Goal: Task Accomplishment & Management: Manage account settings

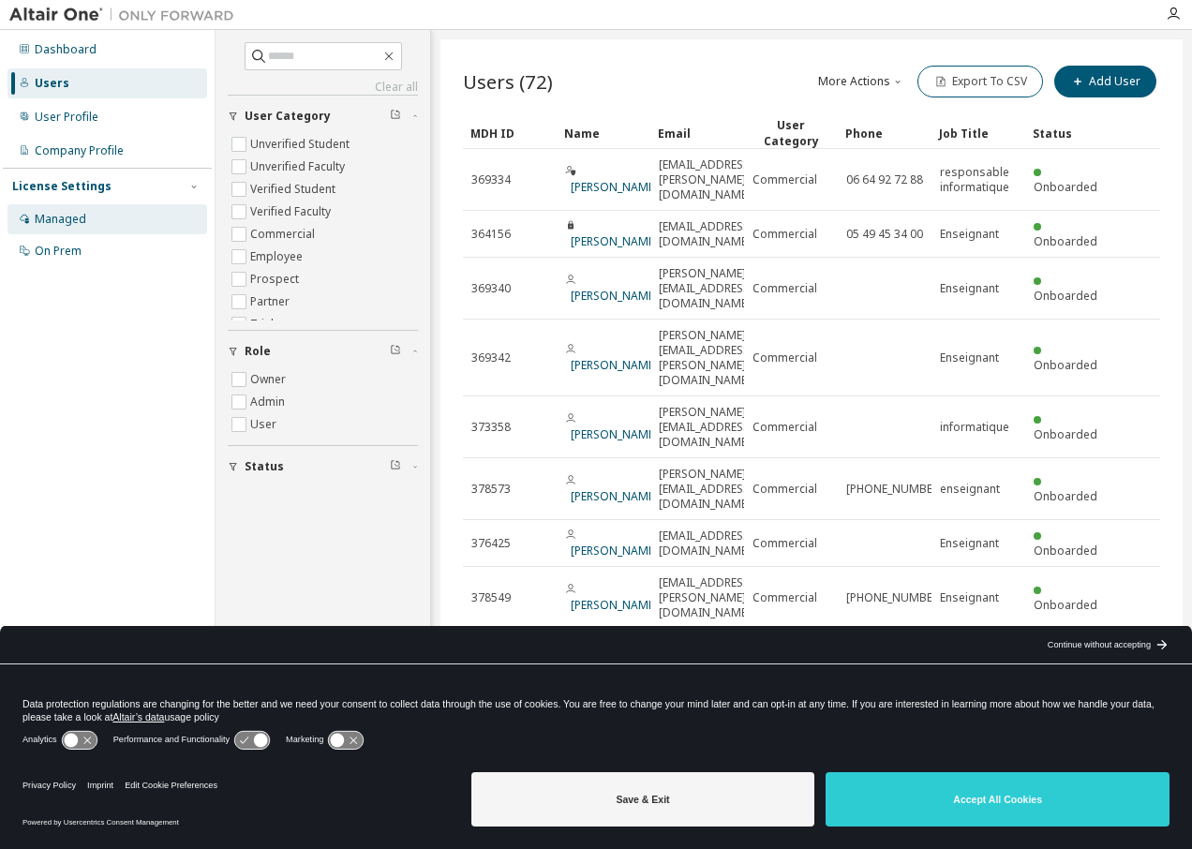
click at [61, 217] on div "Managed" at bounding box center [61, 219] width 52 height 15
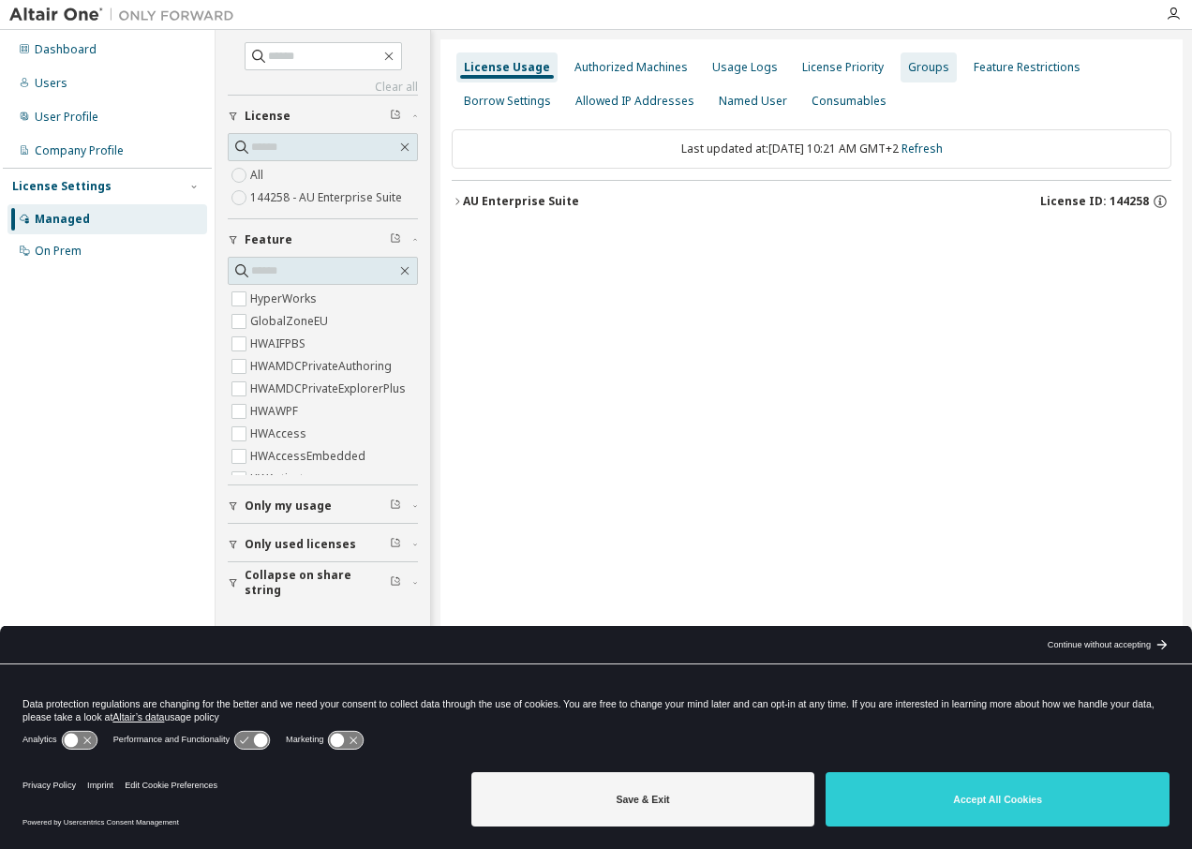
click at [912, 69] on div "Groups" at bounding box center [928, 67] width 41 height 15
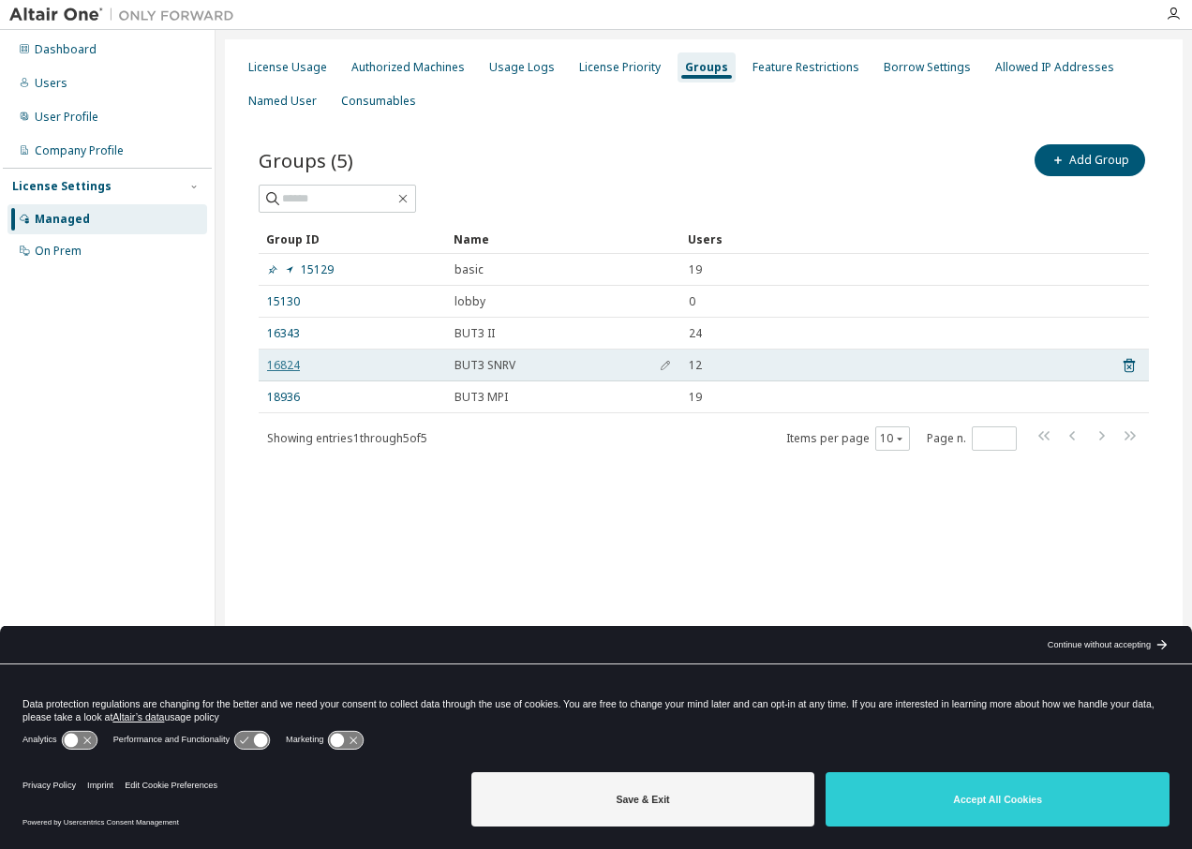
click at [288, 359] on link "16824" at bounding box center [283, 365] width 33 height 15
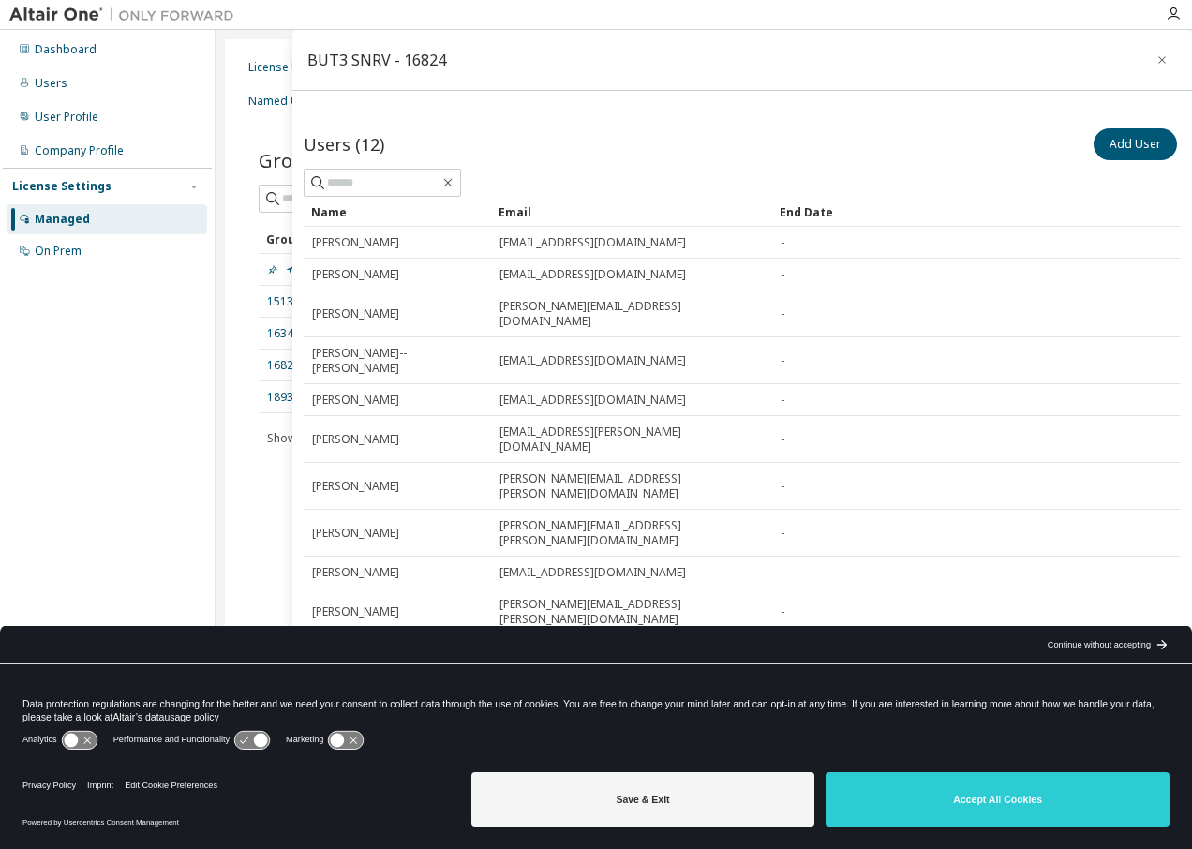
drag, startPoint x: 65, startPoint y: 78, endPoint x: 33, endPoint y: 304, distance: 228.1
click at [33, 304] on div "Dashboard Users User Profile Company Profile License Settings Managed On Prem" at bounding box center [107, 395] width 209 height 725
click at [92, 375] on div "Dashboard Users User Profile Company Profile License Settings Managed On Prem" at bounding box center [107, 395] width 209 height 725
click at [1155, 56] on icon "button" at bounding box center [1161, 59] width 13 height 15
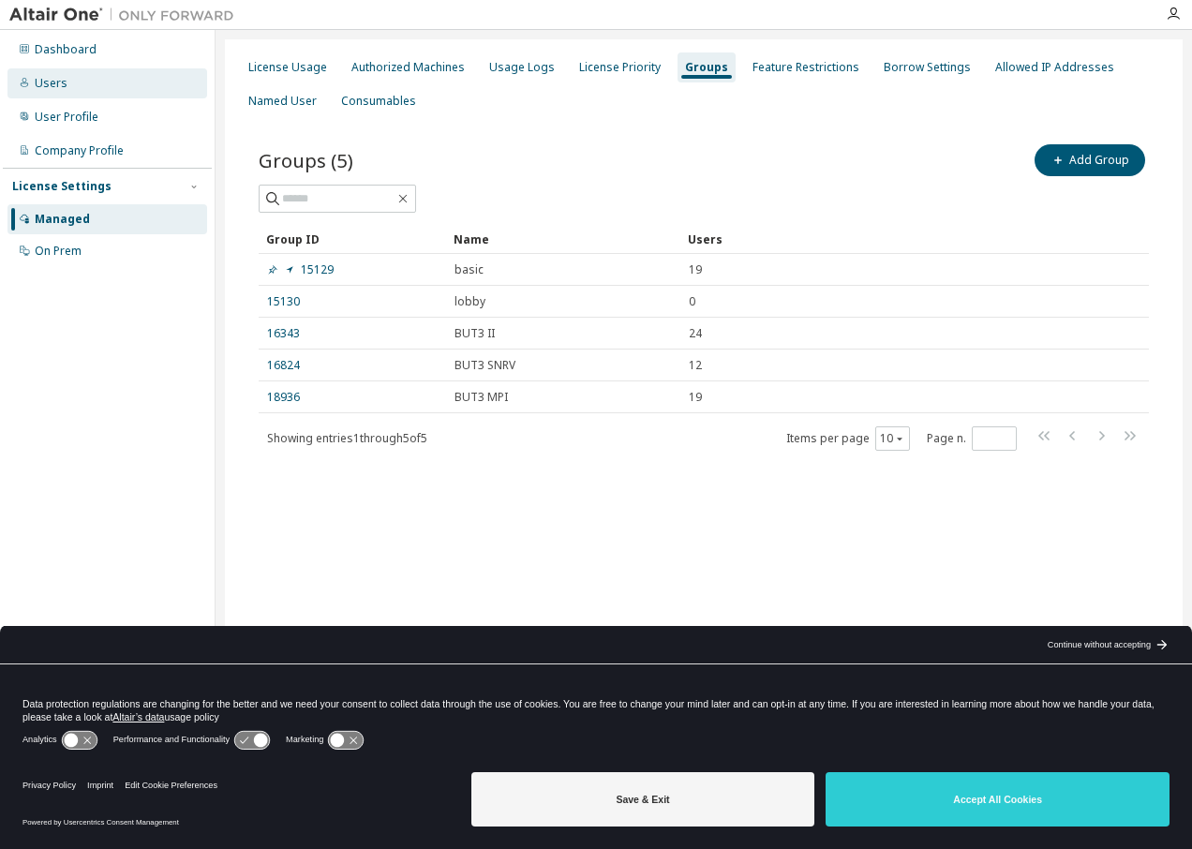
click at [58, 84] on div "Users" at bounding box center [51, 83] width 33 height 15
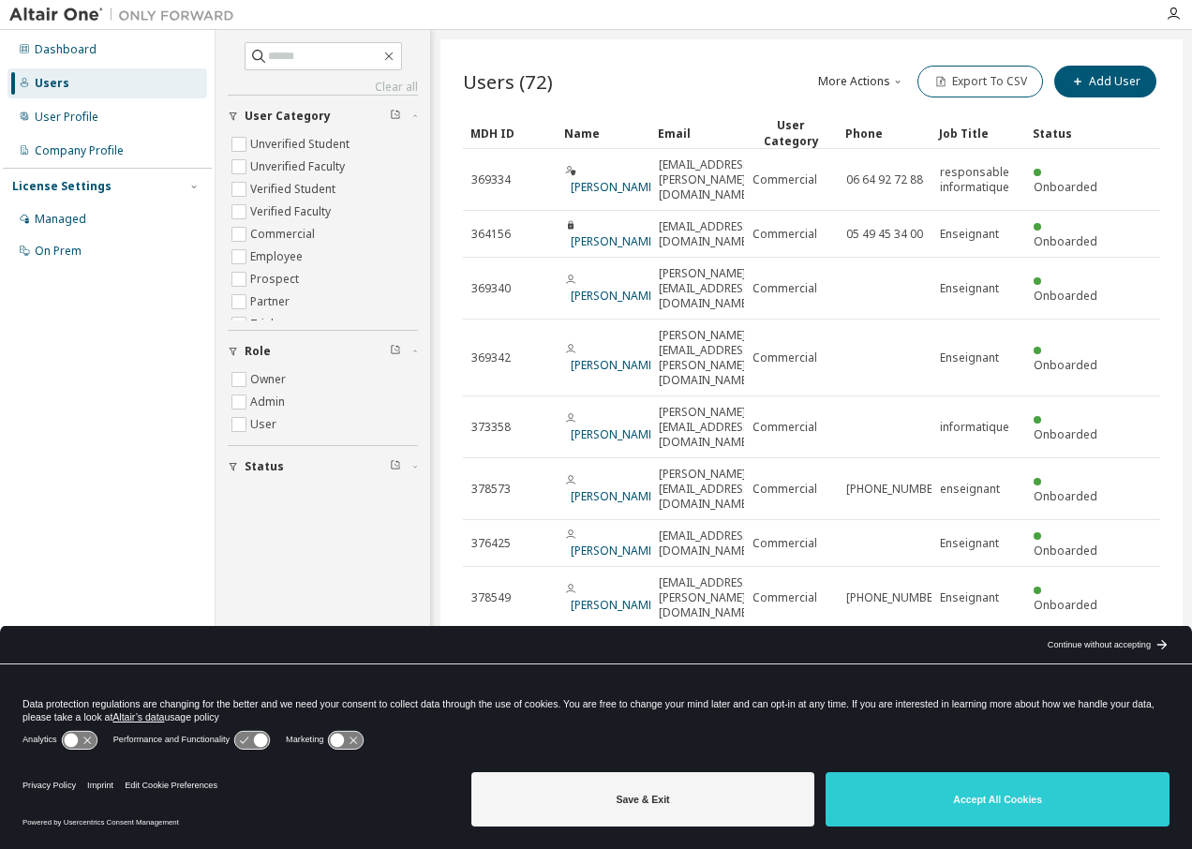
click at [1109, 642] on div "Continue without accepting" at bounding box center [1099, 644] width 103 height 15
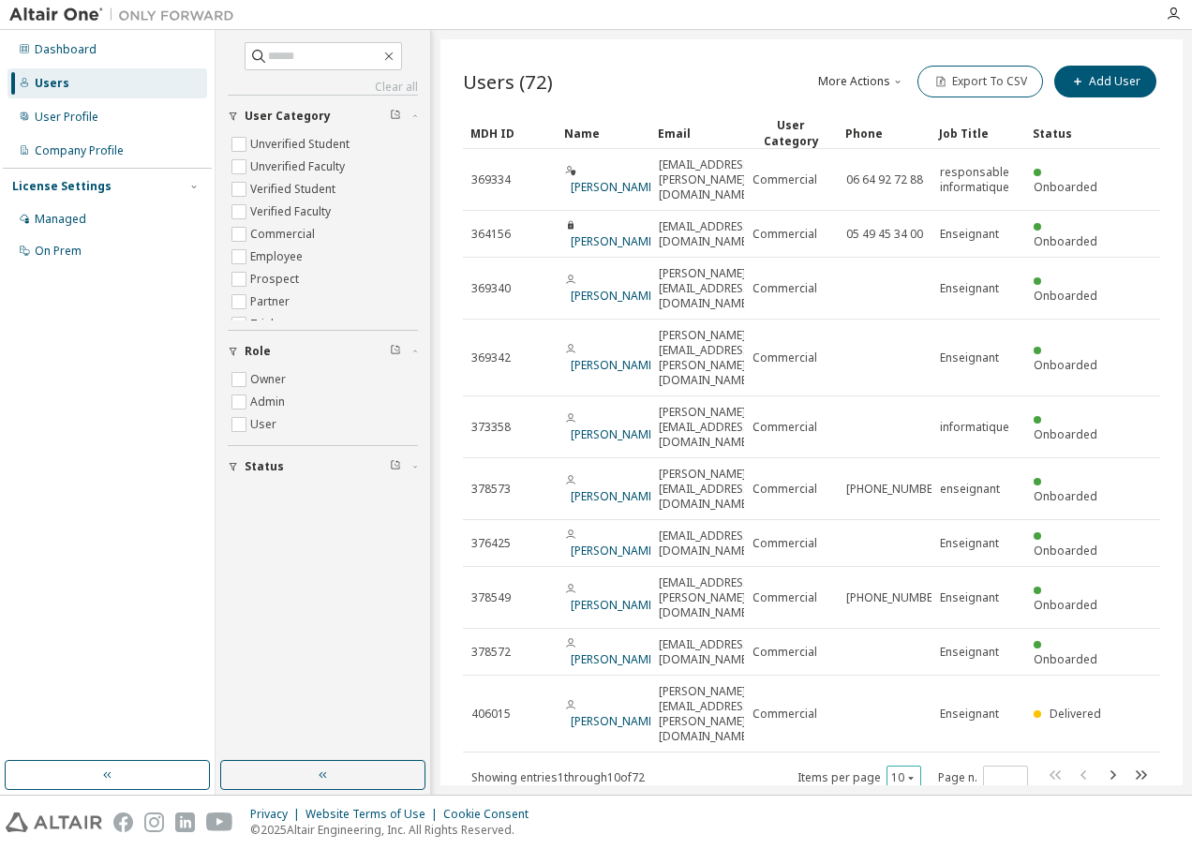
click at [912, 770] on button "10" at bounding box center [903, 777] width 25 height 15
click at [908, 760] on div "100" at bounding box center [961, 758] width 150 height 22
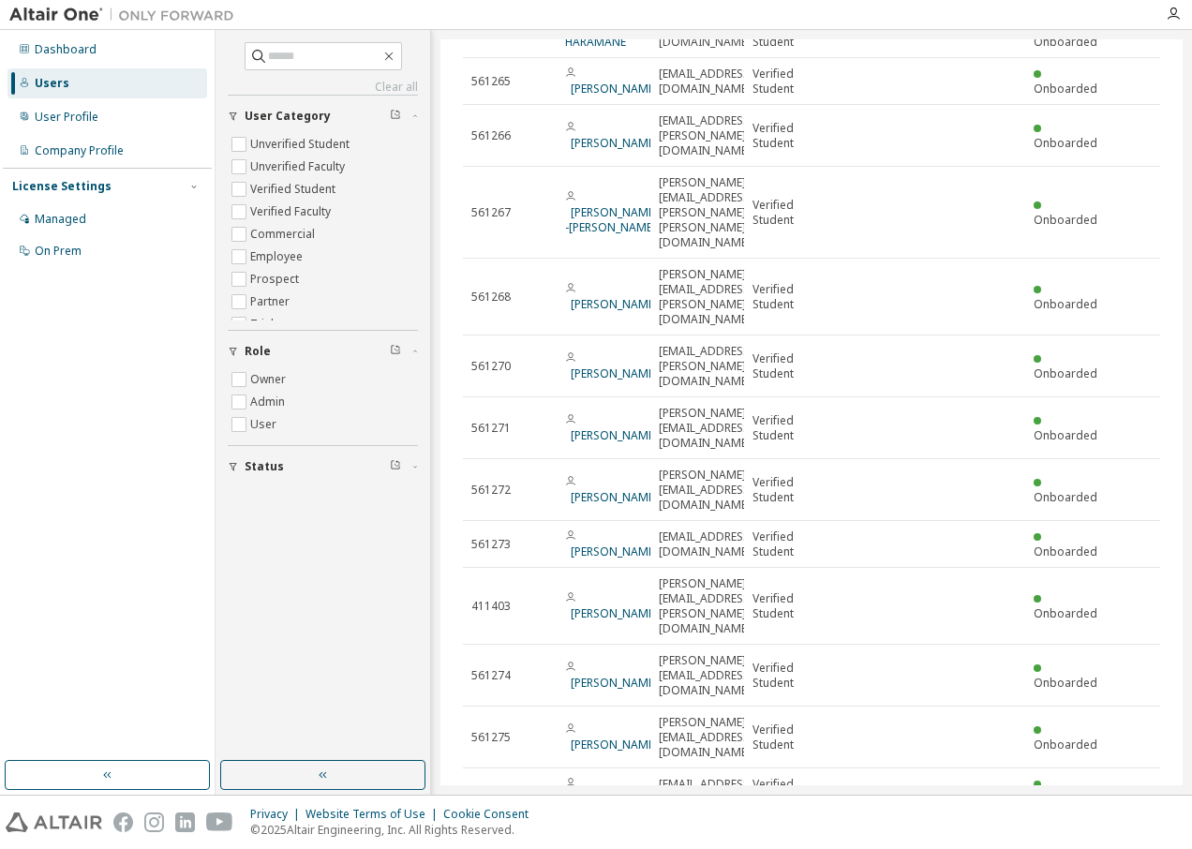
scroll to position [1687, 0]
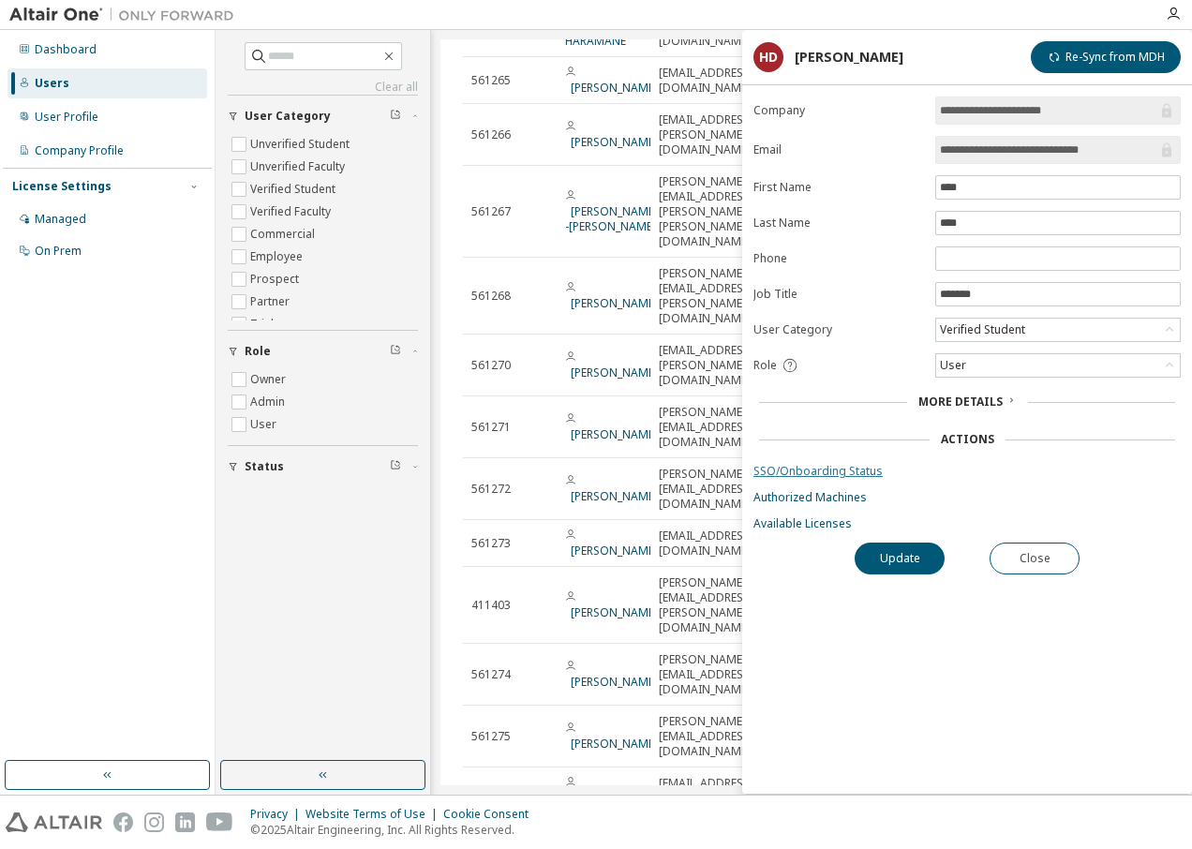
click at [828, 477] on link "SSO/Onboarding Status" at bounding box center [966, 471] width 427 height 15
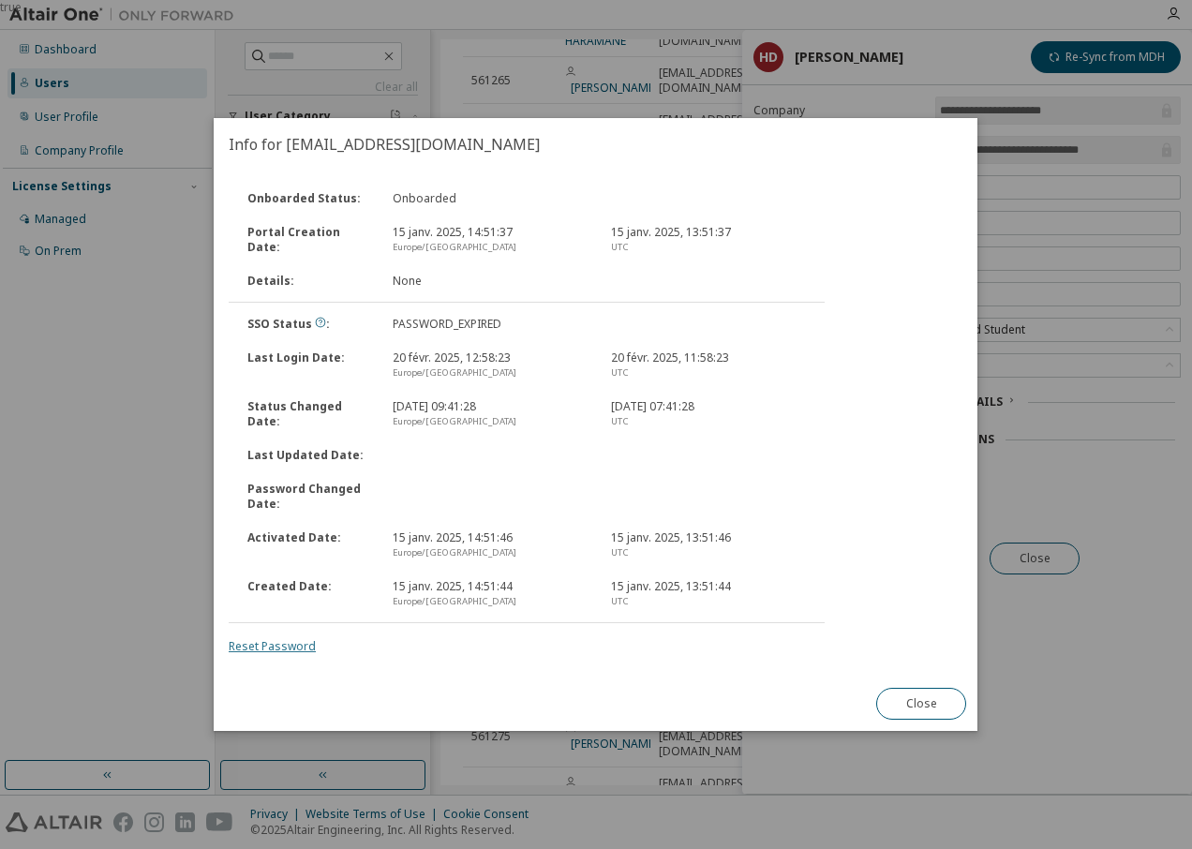
click at [275, 645] on link "Reset Password" at bounding box center [272, 646] width 87 height 16
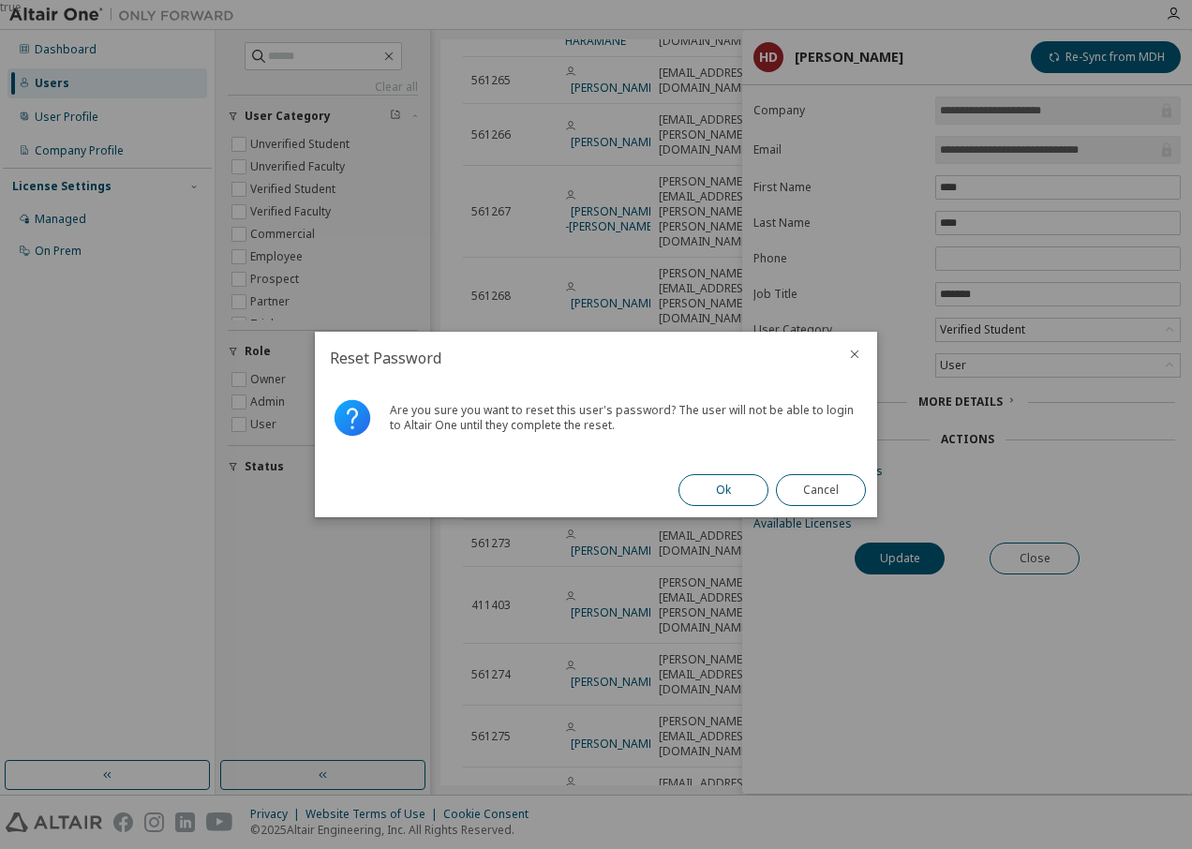
click at [717, 490] on button "Ok" at bounding box center [723, 490] width 90 height 32
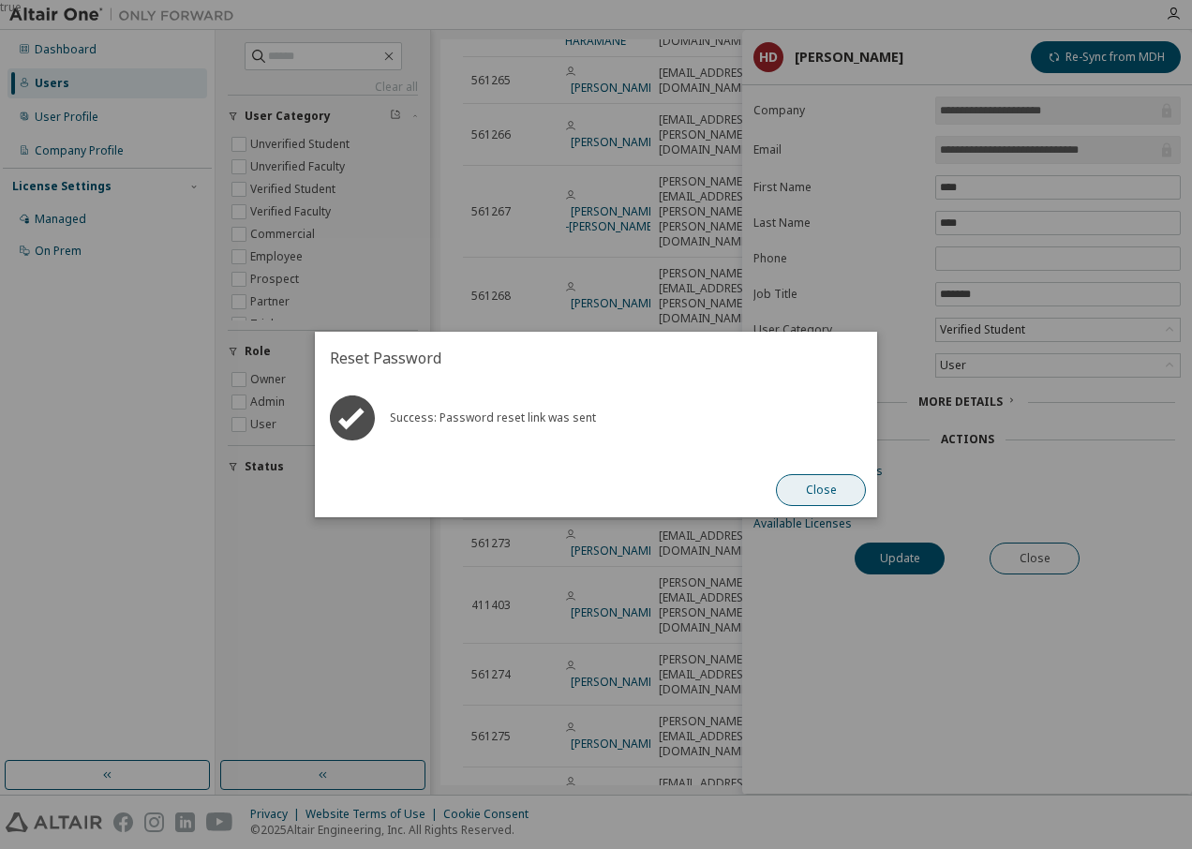
click at [816, 496] on button "Close" at bounding box center [821, 490] width 90 height 32
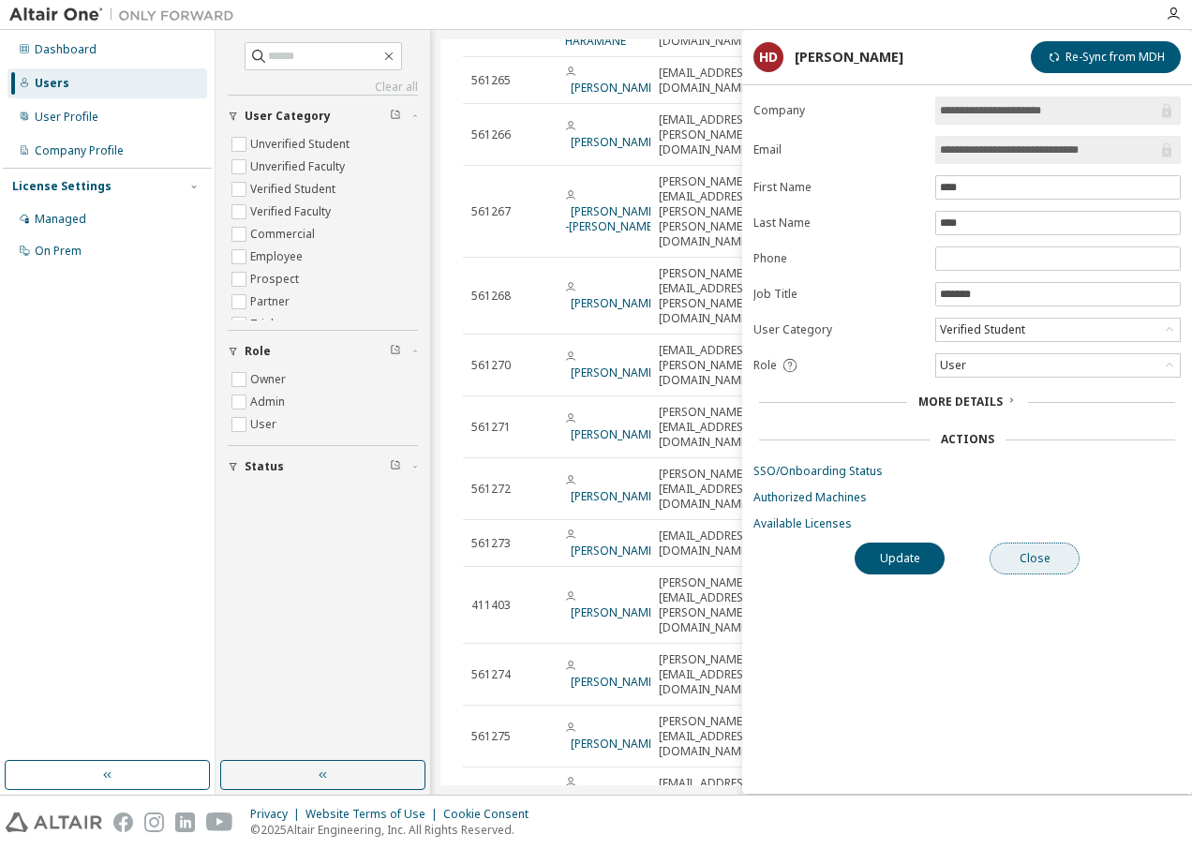
click at [1057, 560] on button "Close" at bounding box center [1034, 559] width 90 height 32
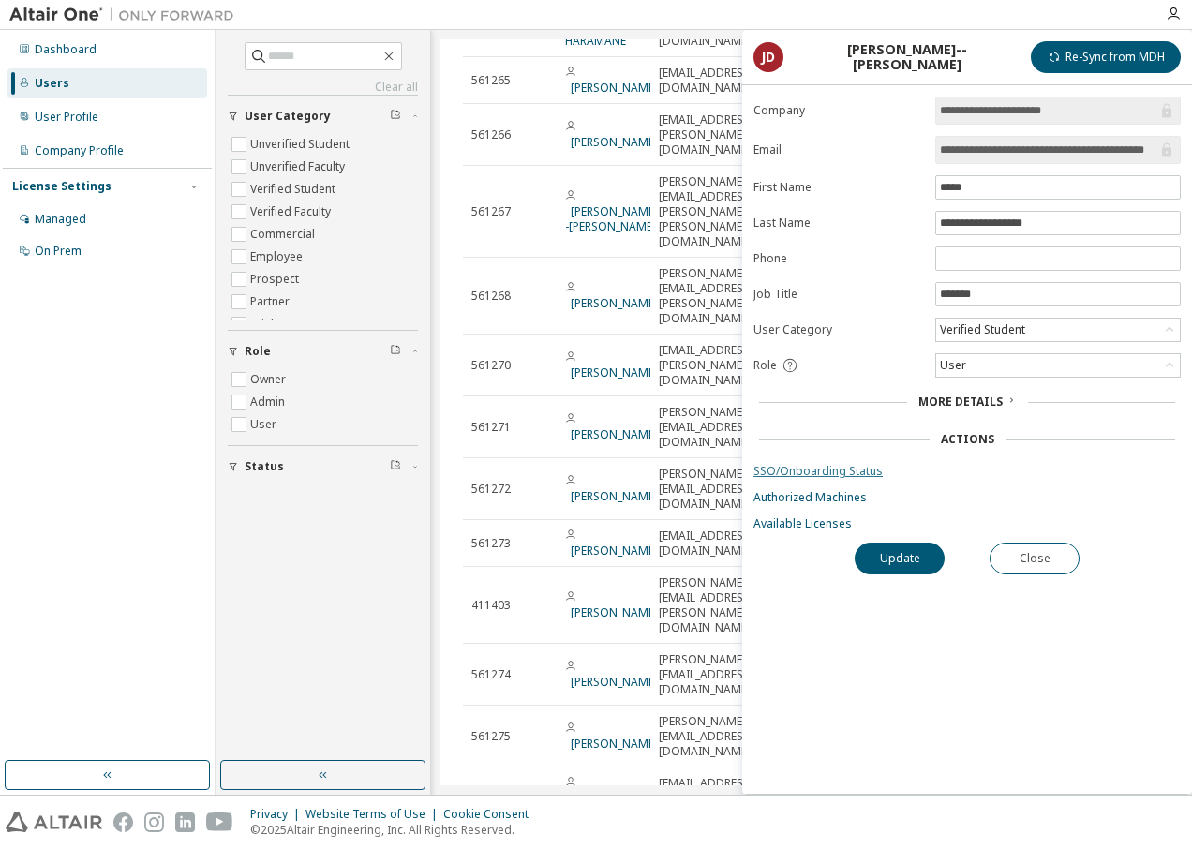
click at [838, 476] on link "SSO/Onboarding Status" at bounding box center [966, 471] width 427 height 15
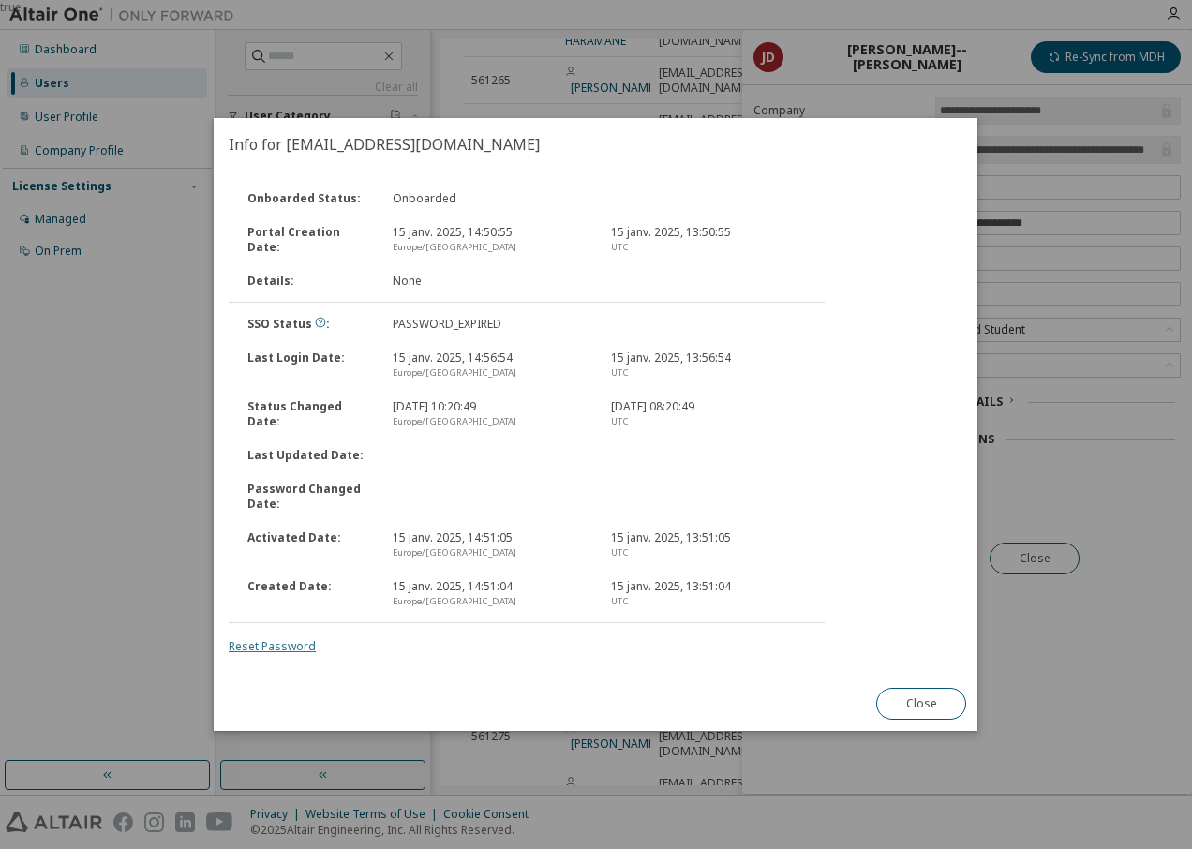
click at [255, 647] on link "Reset Password" at bounding box center [272, 646] width 87 height 16
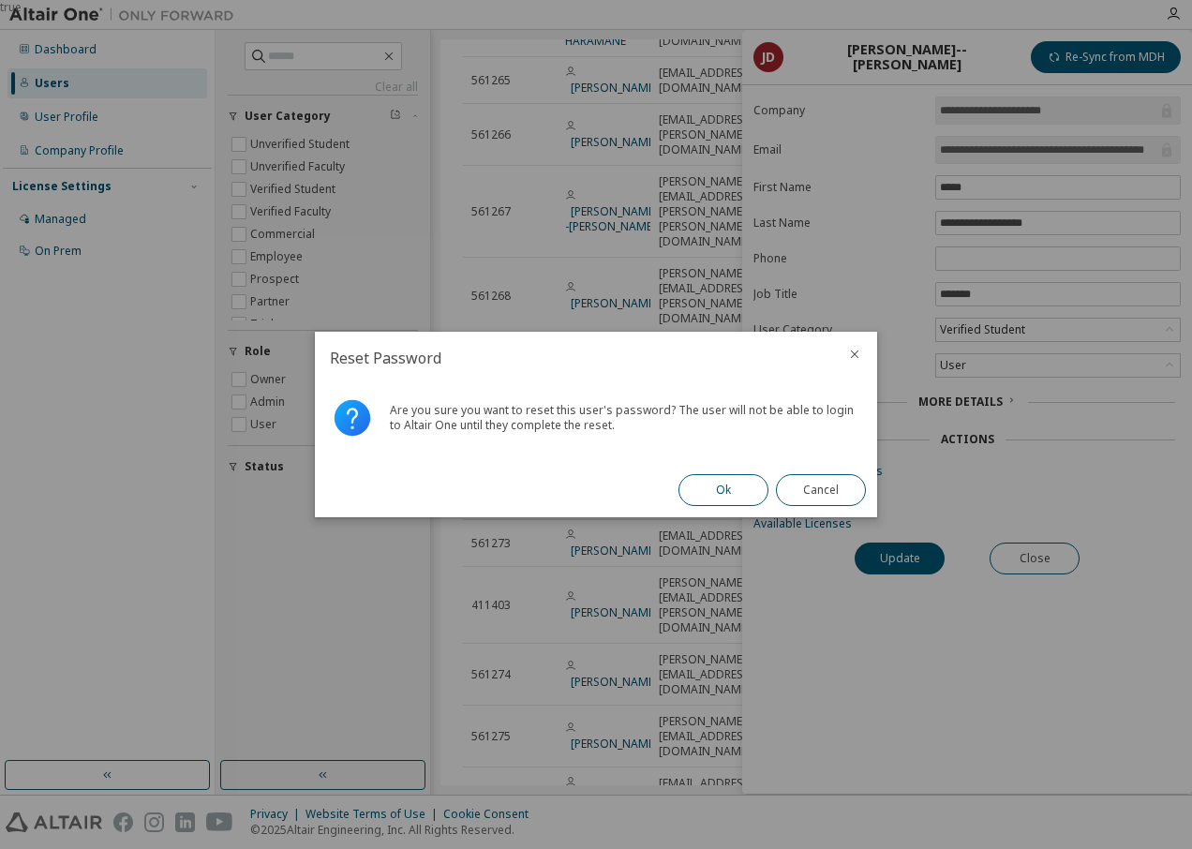
click at [721, 483] on button "Ok" at bounding box center [723, 490] width 90 height 32
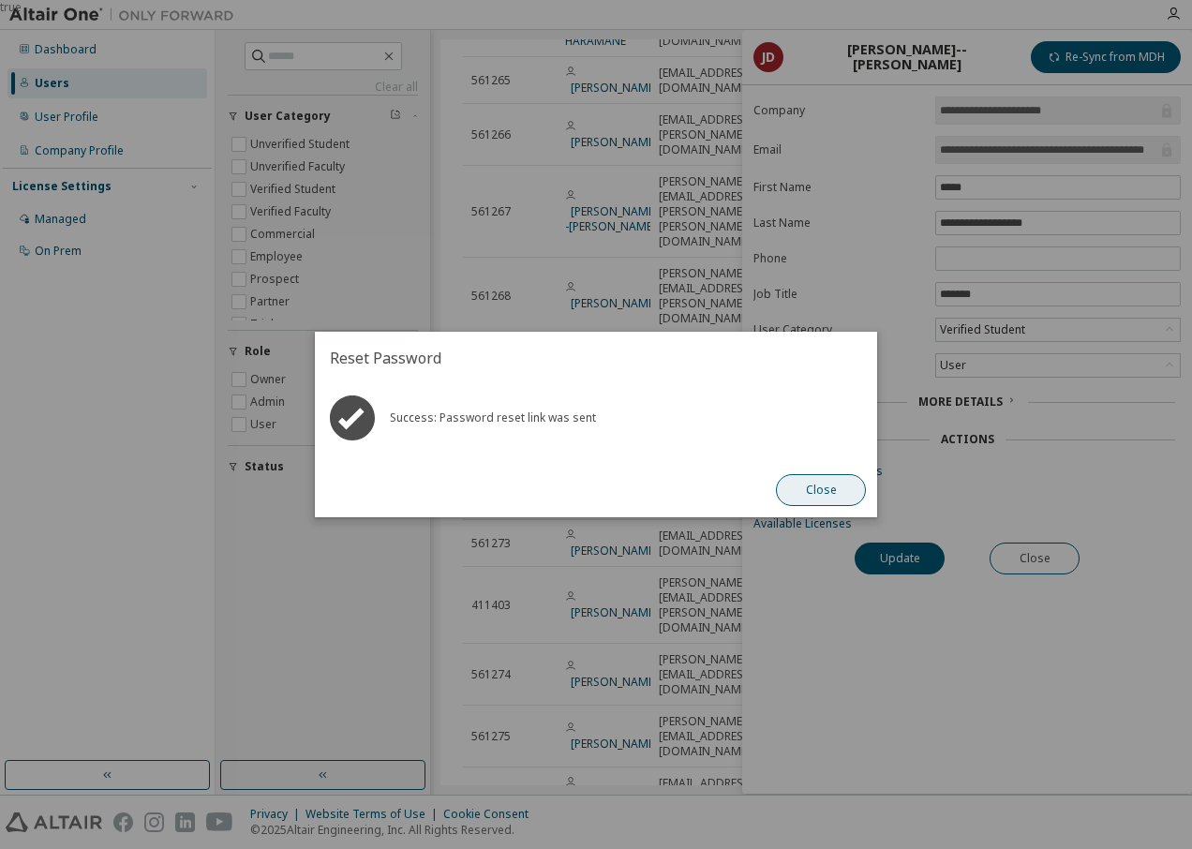
click at [811, 486] on button "Close" at bounding box center [821, 490] width 90 height 32
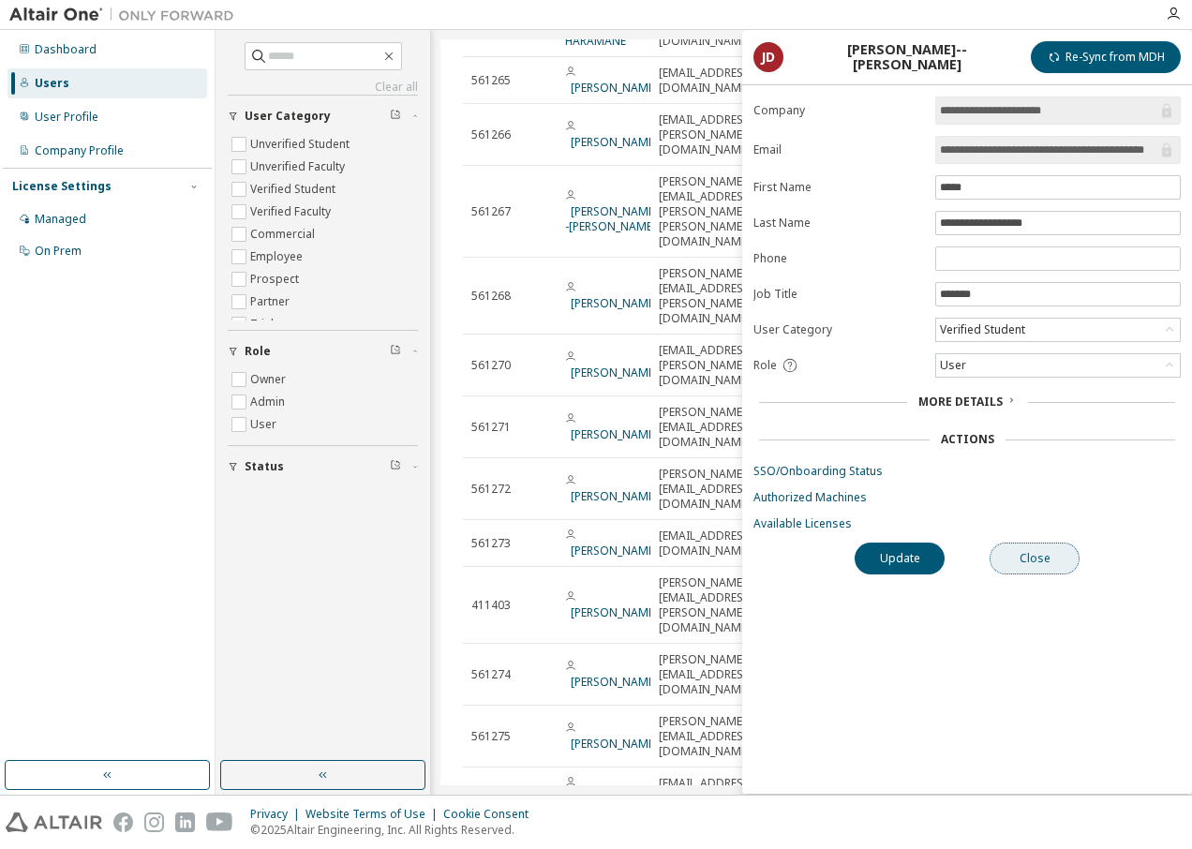
click at [1046, 565] on button "Close" at bounding box center [1034, 559] width 90 height 32
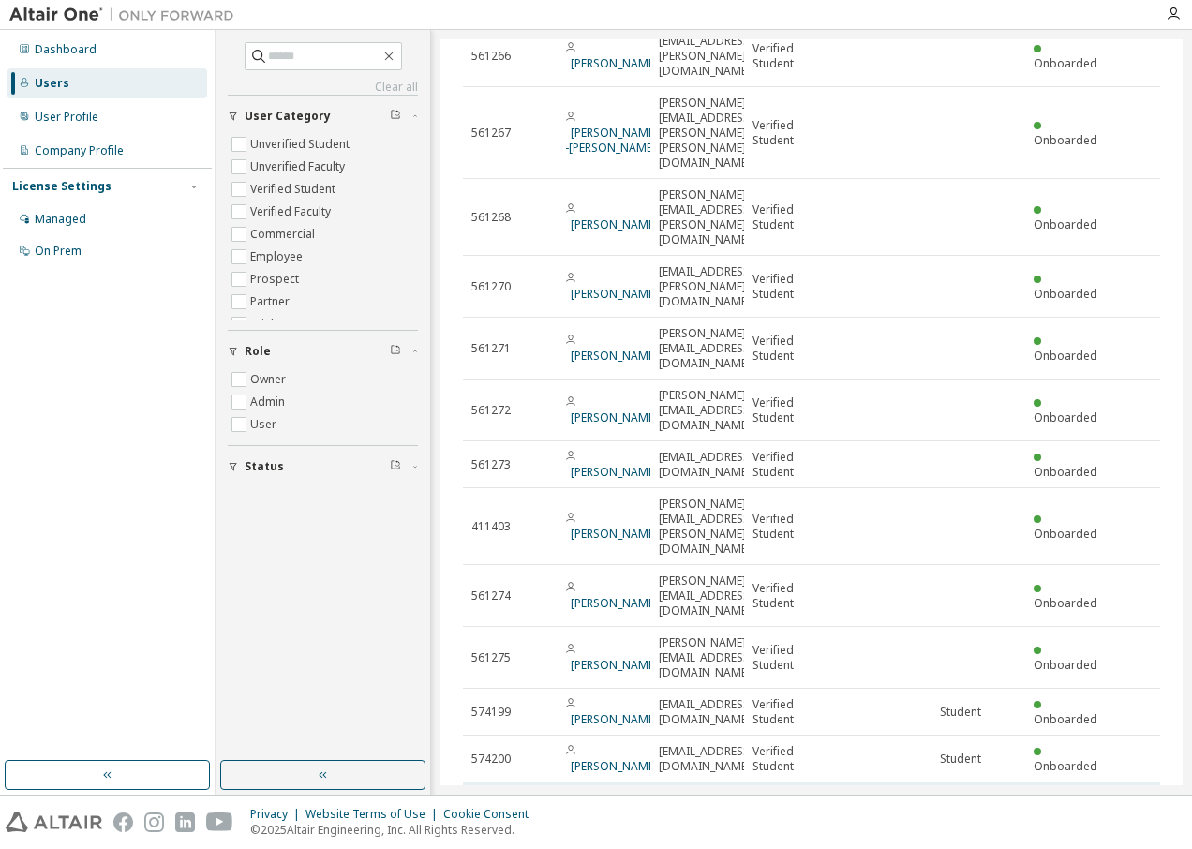
scroll to position [1968, 0]
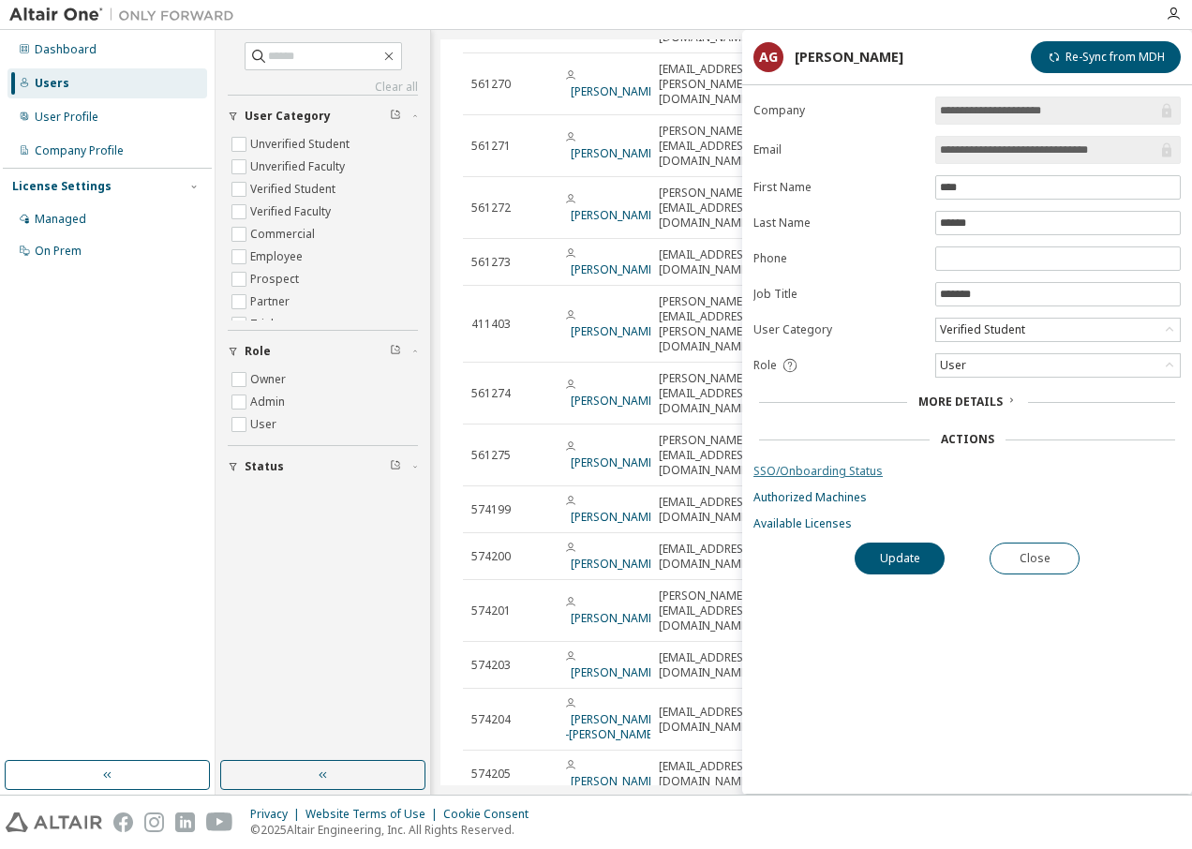
click at [813, 471] on link "SSO/Onboarding Status" at bounding box center [966, 471] width 427 height 15
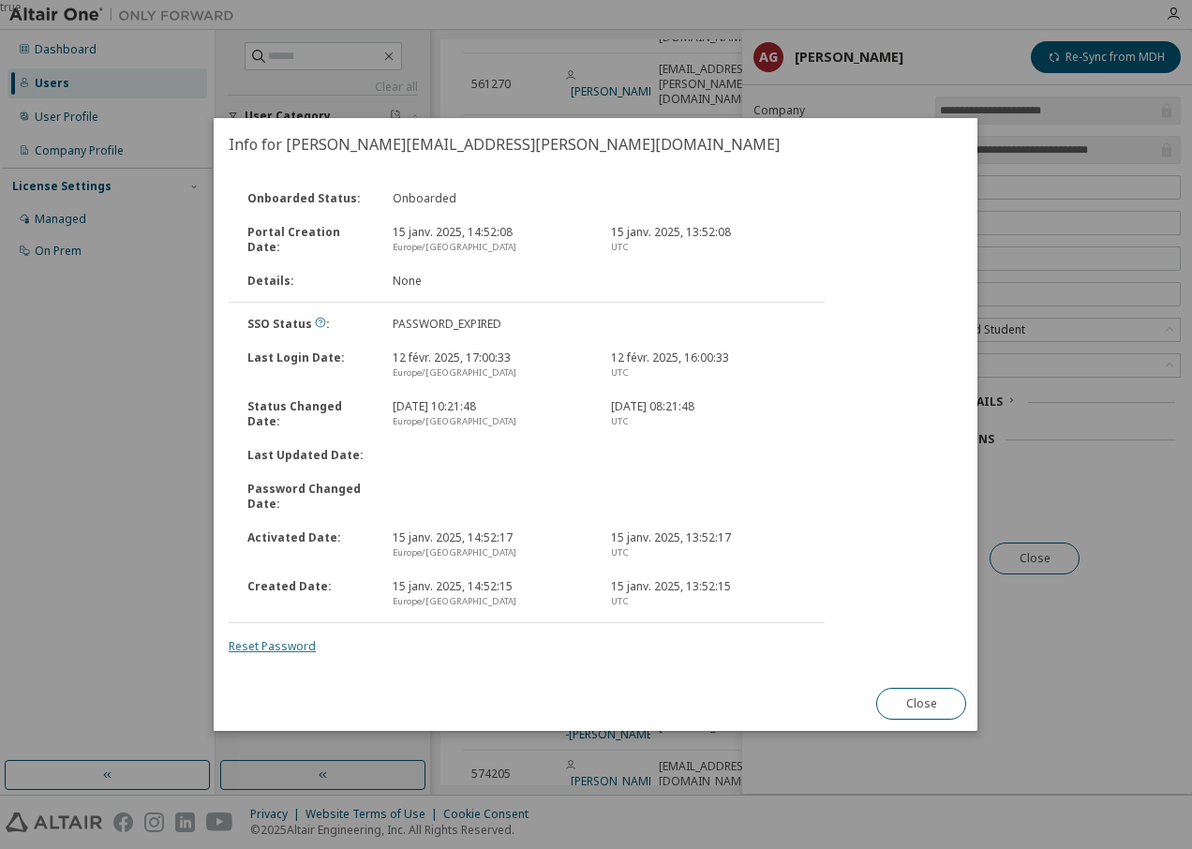
click at [279, 643] on link "Reset Password" at bounding box center [272, 646] width 87 height 16
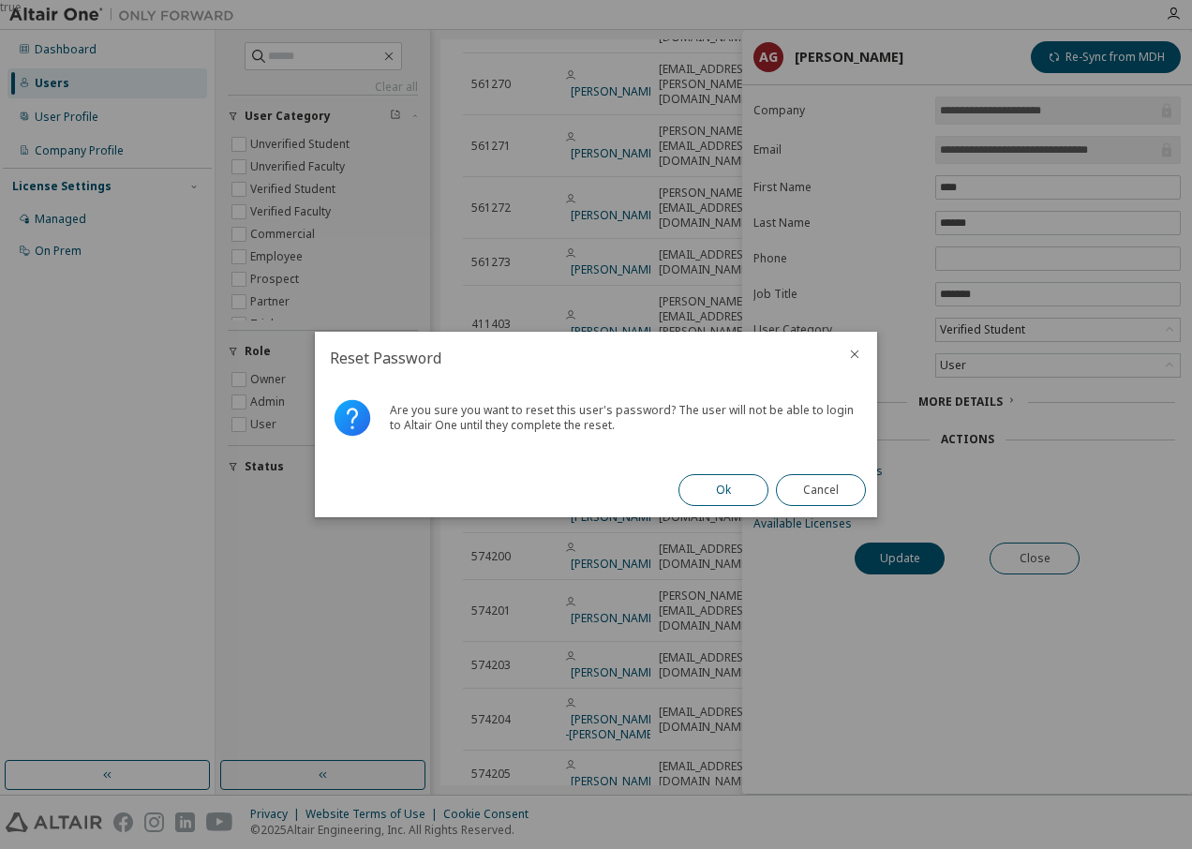
click at [736, 481] on button "Ok" at bounding box center [723, 490] width 90 height 32
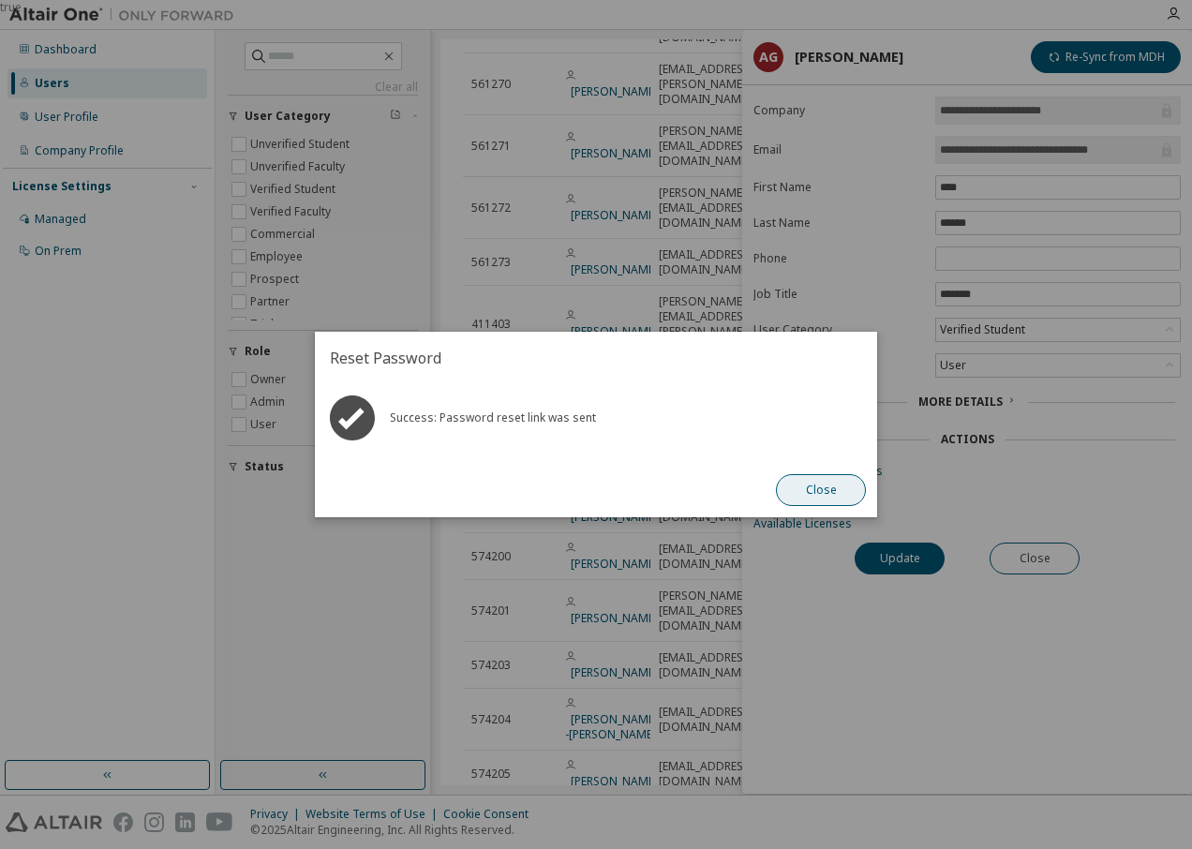
click at [811, 489] on button "Close" at bounding box center [821, 490] width 90 height 32
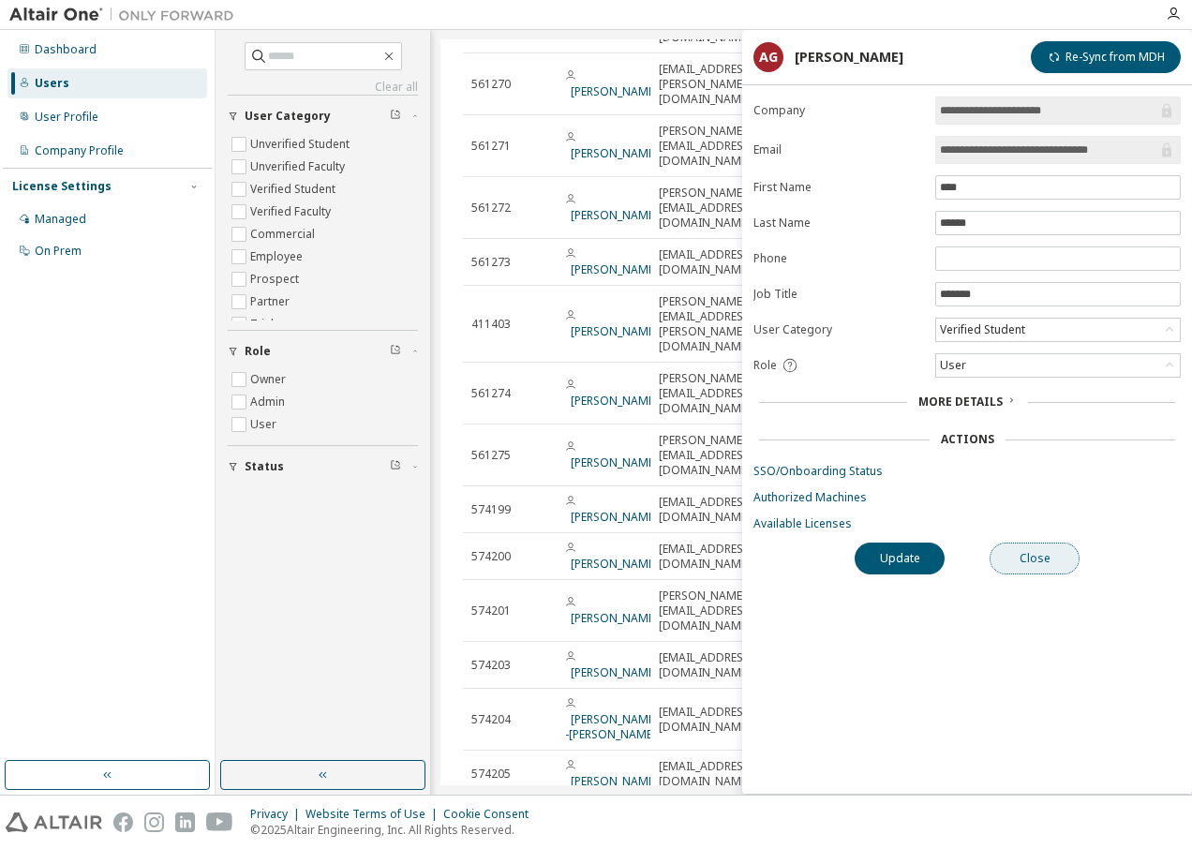
click at [1019, 553] on button "Close" at bounding box center [1034, 559] width 90 height 32
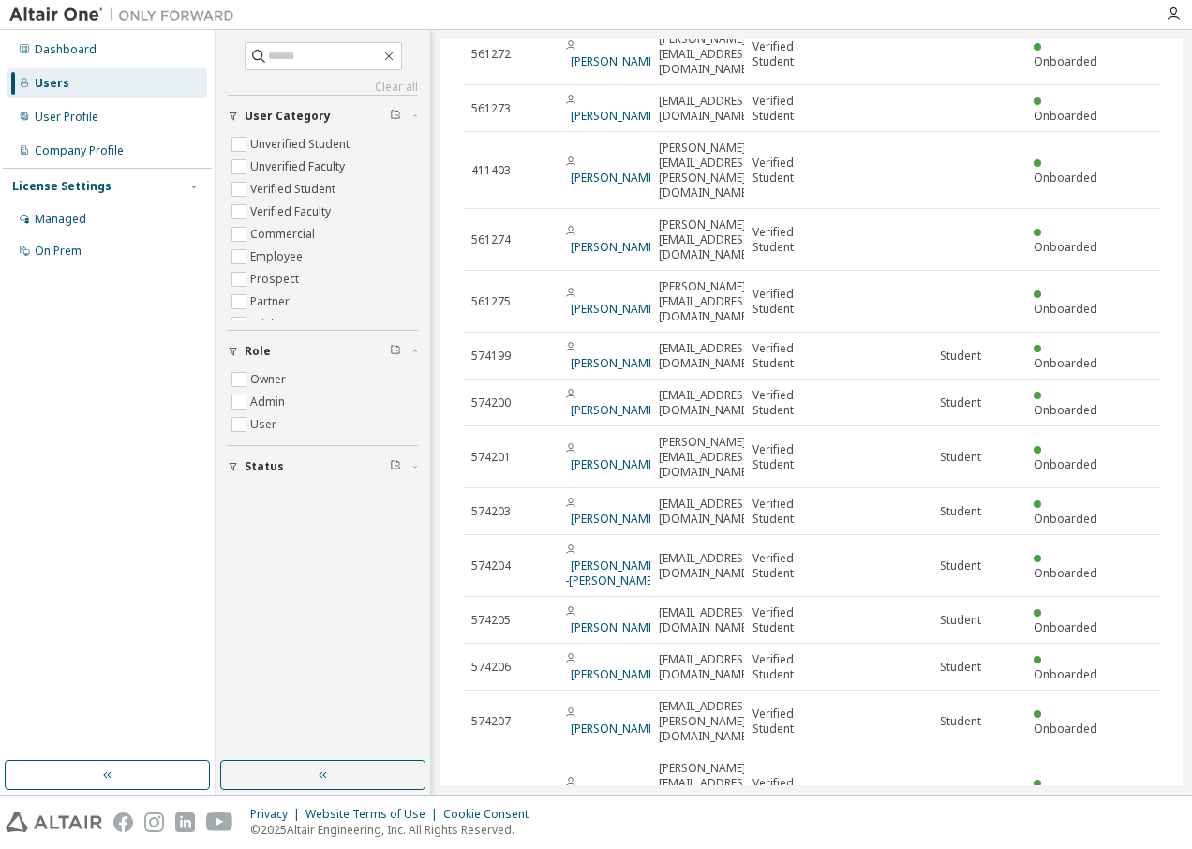
scroll to position [2155, 0]
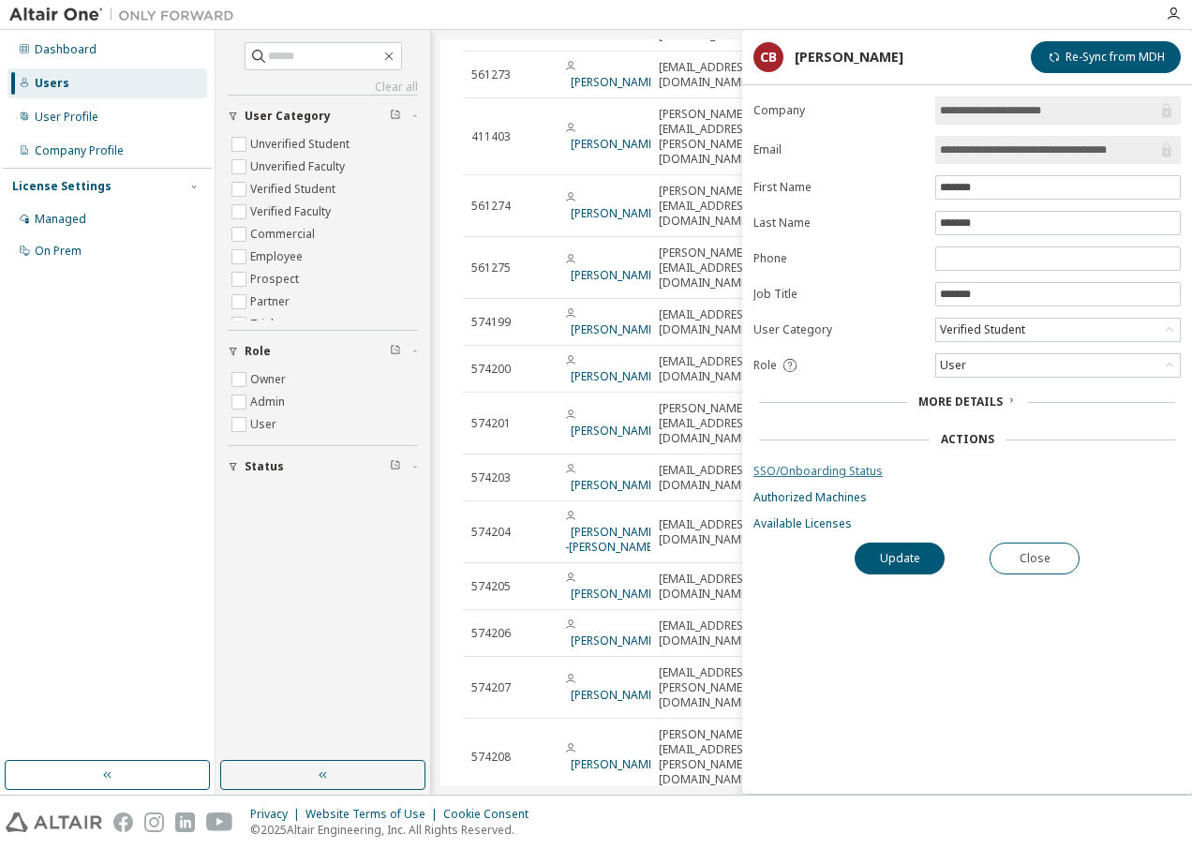
click at [826, 474] on link "SSO/Onboarding Status" at bounding box center [966, 471] width 427 height 15
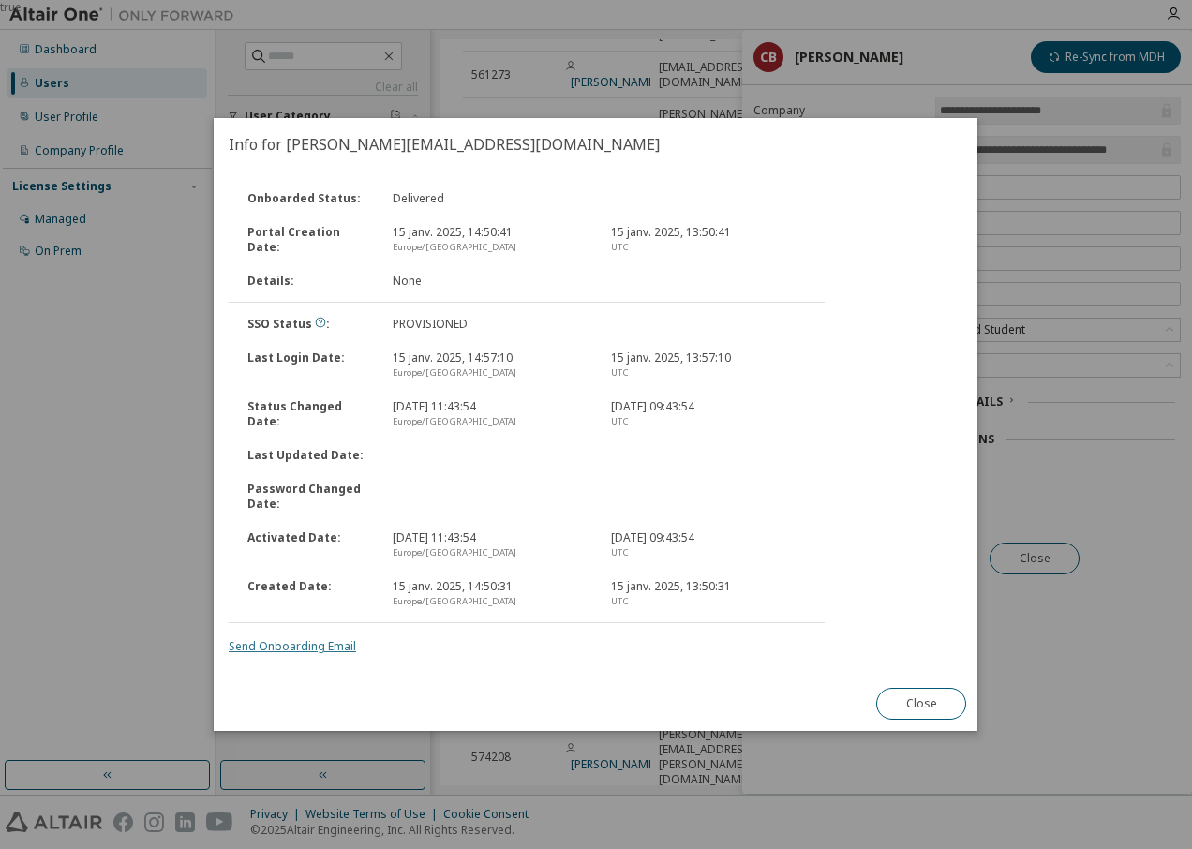
click at [303, 647] on link "Send Onboarding Email" at bounding box center [292, 646] width 127 height 16
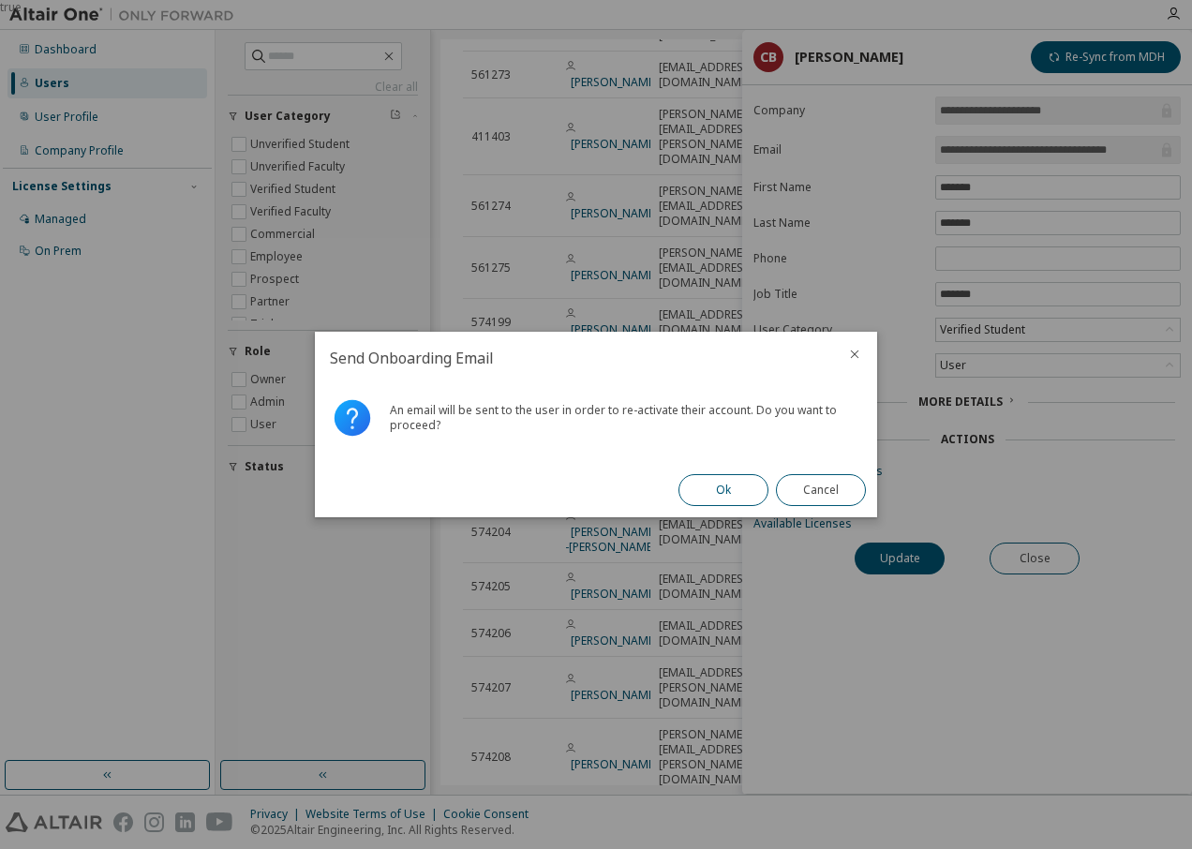
click at [710, 493] on button "Ok" at bounding box center [723, 490] width 90 height 32
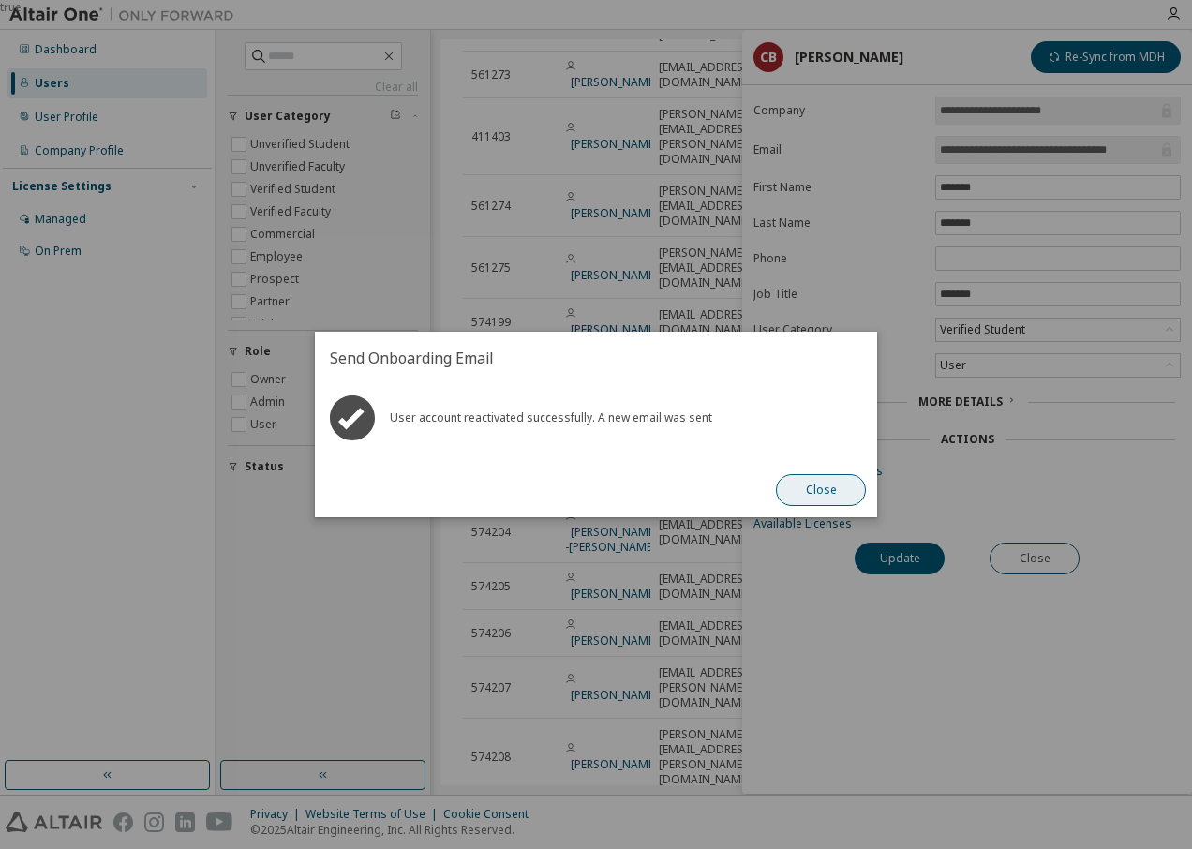
click at [840, 476] on button "Close" at bounding box center [821, 490] width 90 height 32
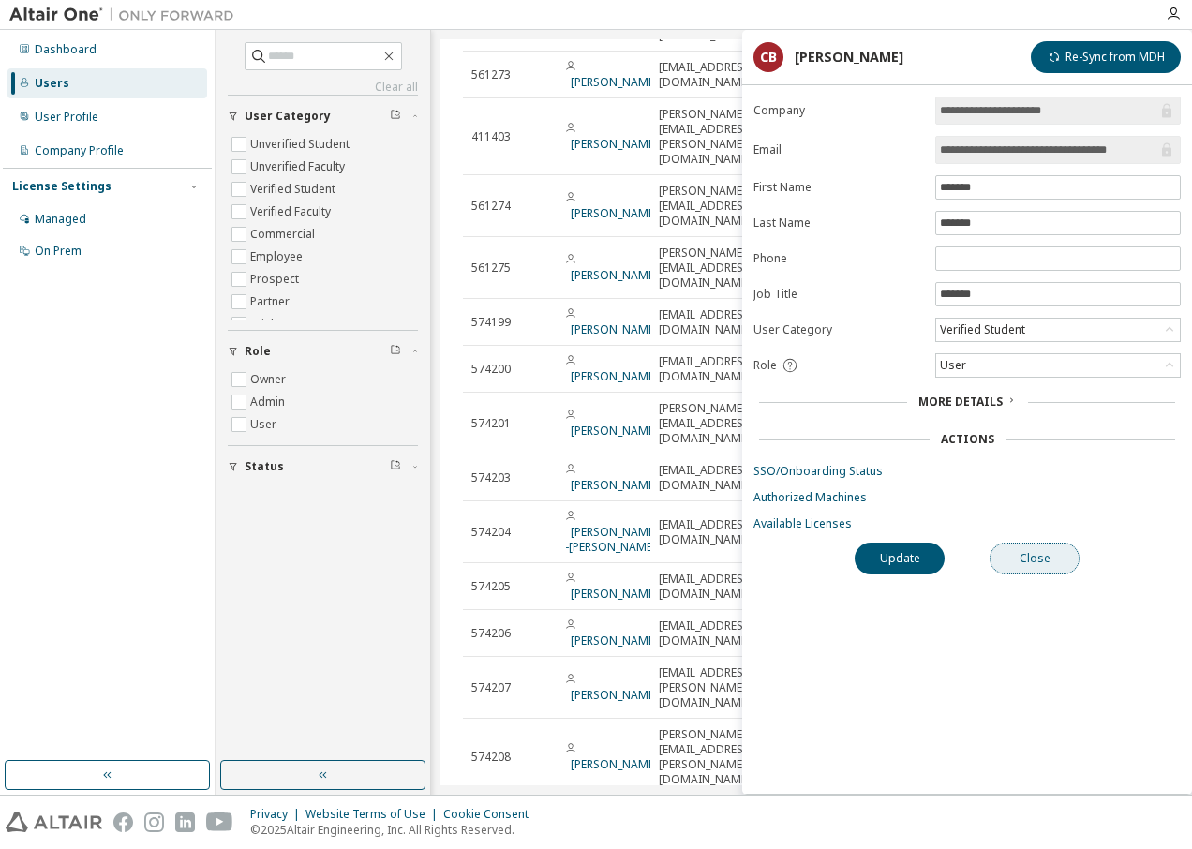
click at [1053, 565] on button "Close" at bounding box center [1034, 559] width 90 height 32
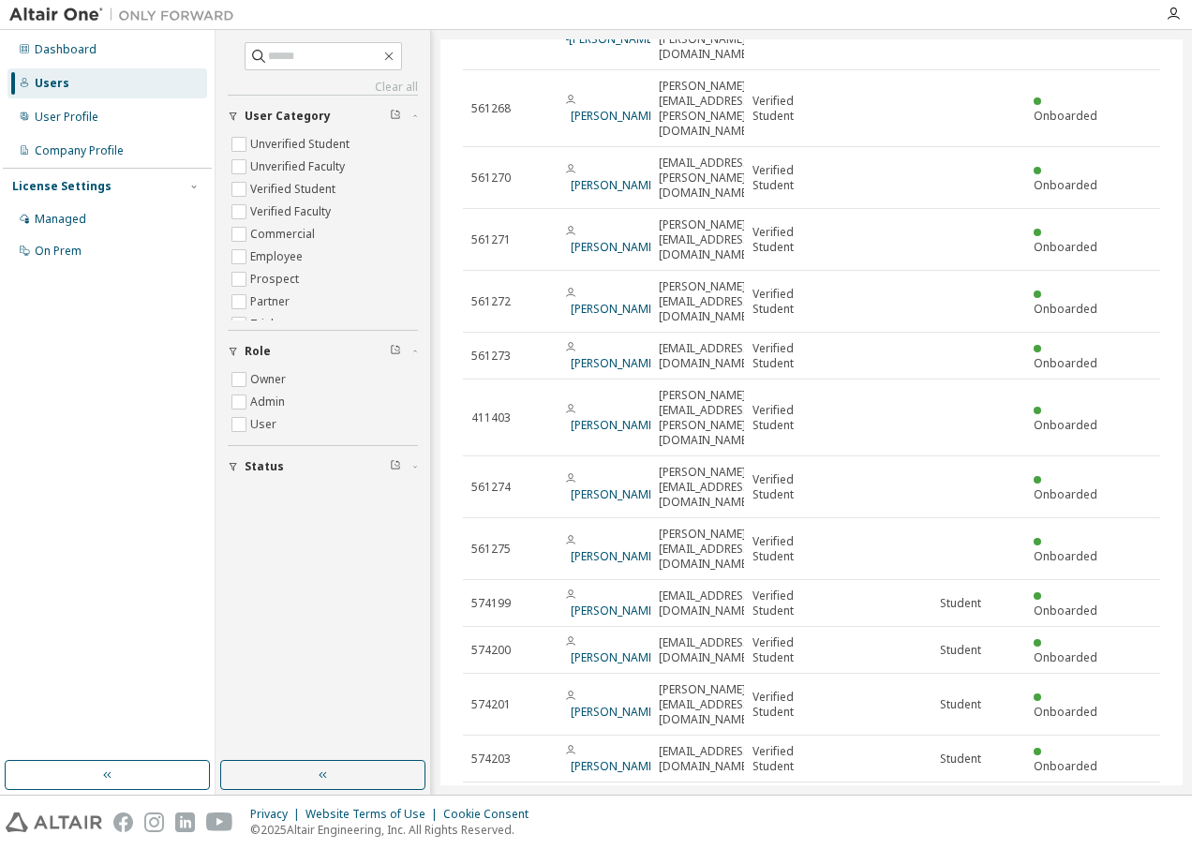
scroll to position [1780, 0]
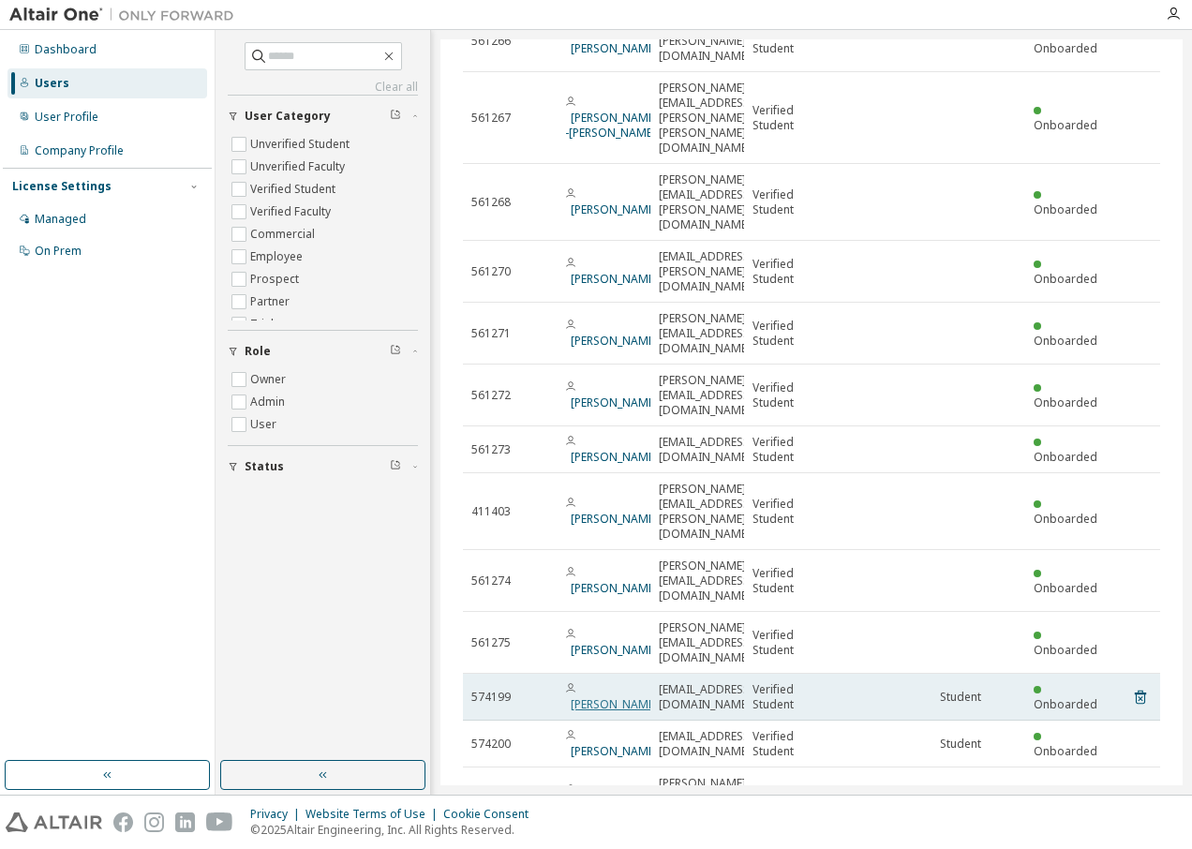
click at [592, 696] on link "Ilan AIRAULT" at bounding box center [614, 704] width 87 height 16
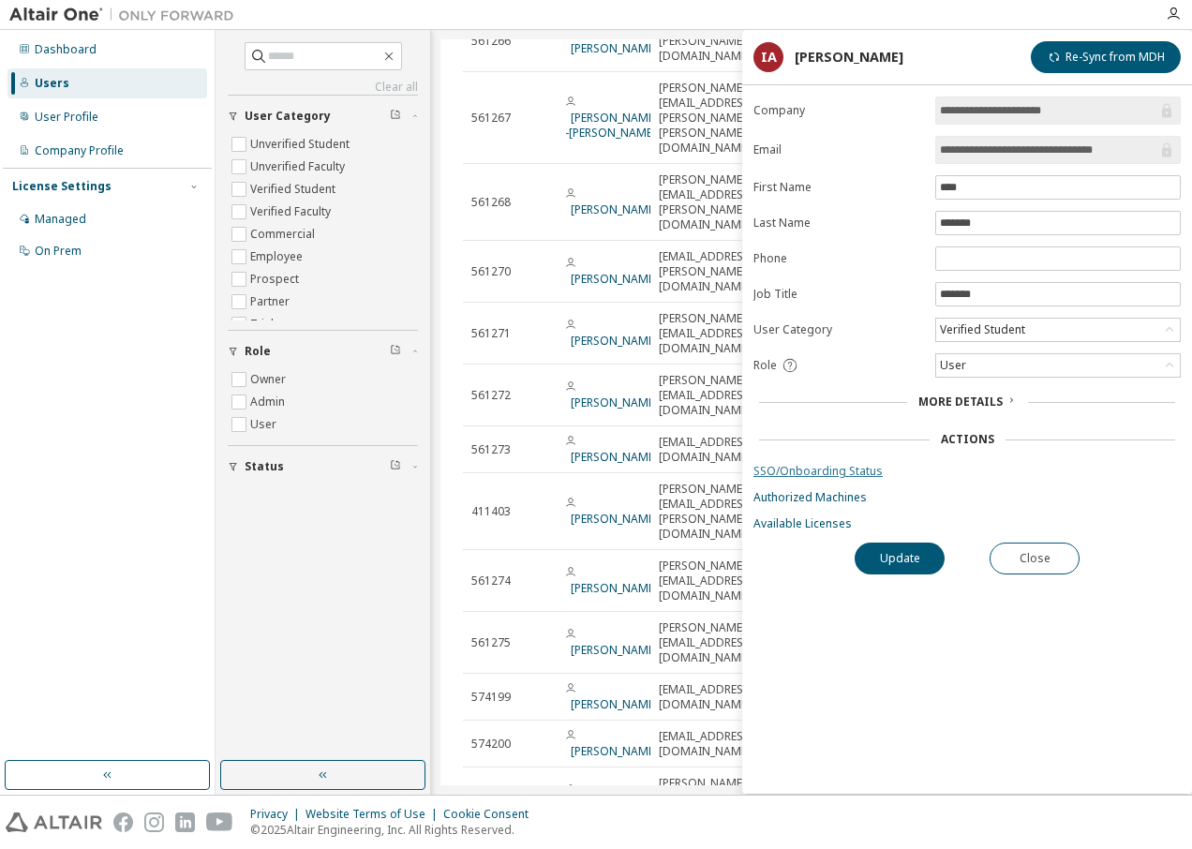
click at [832, 466] on link "SSO/Onboarding Status" at bounding box center [966, 471] width 427 height 15
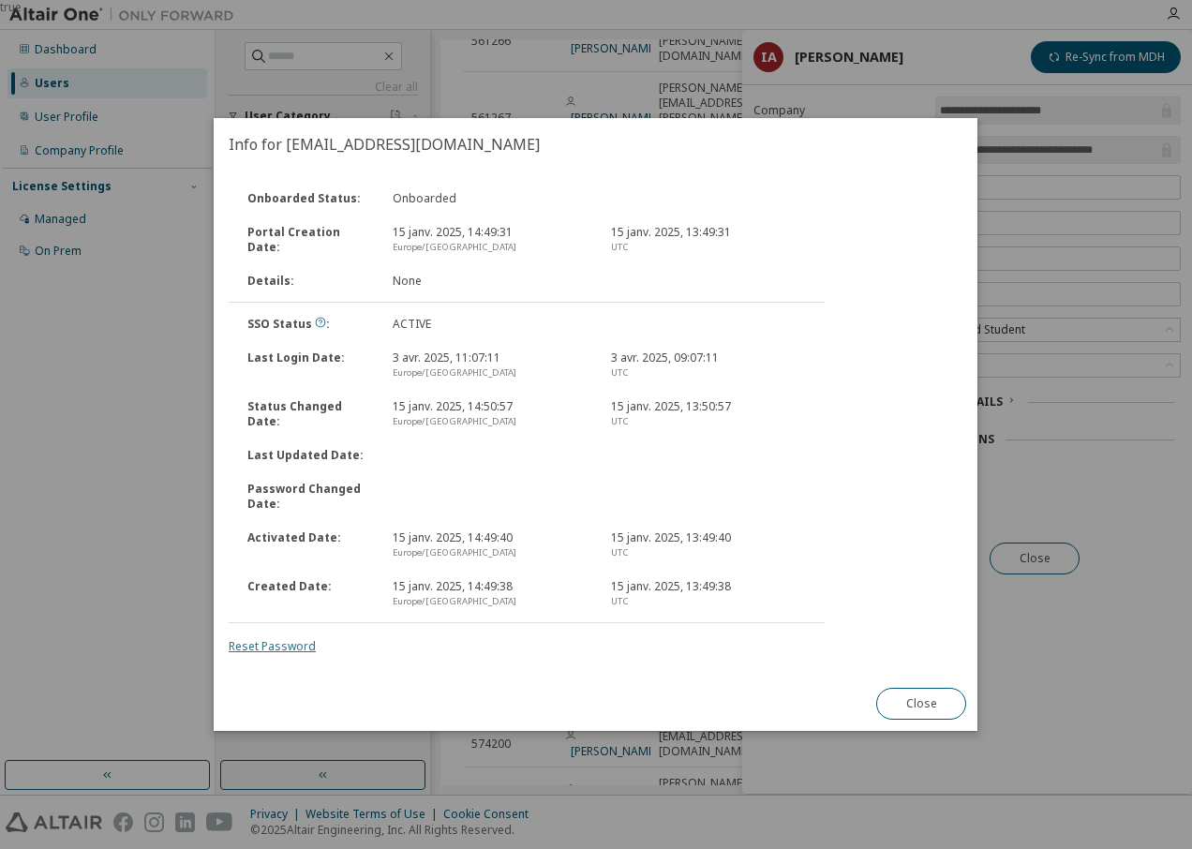
click at [277, 647] on link "Reset Password" at bounding box center [272, 646] width 87 height 16
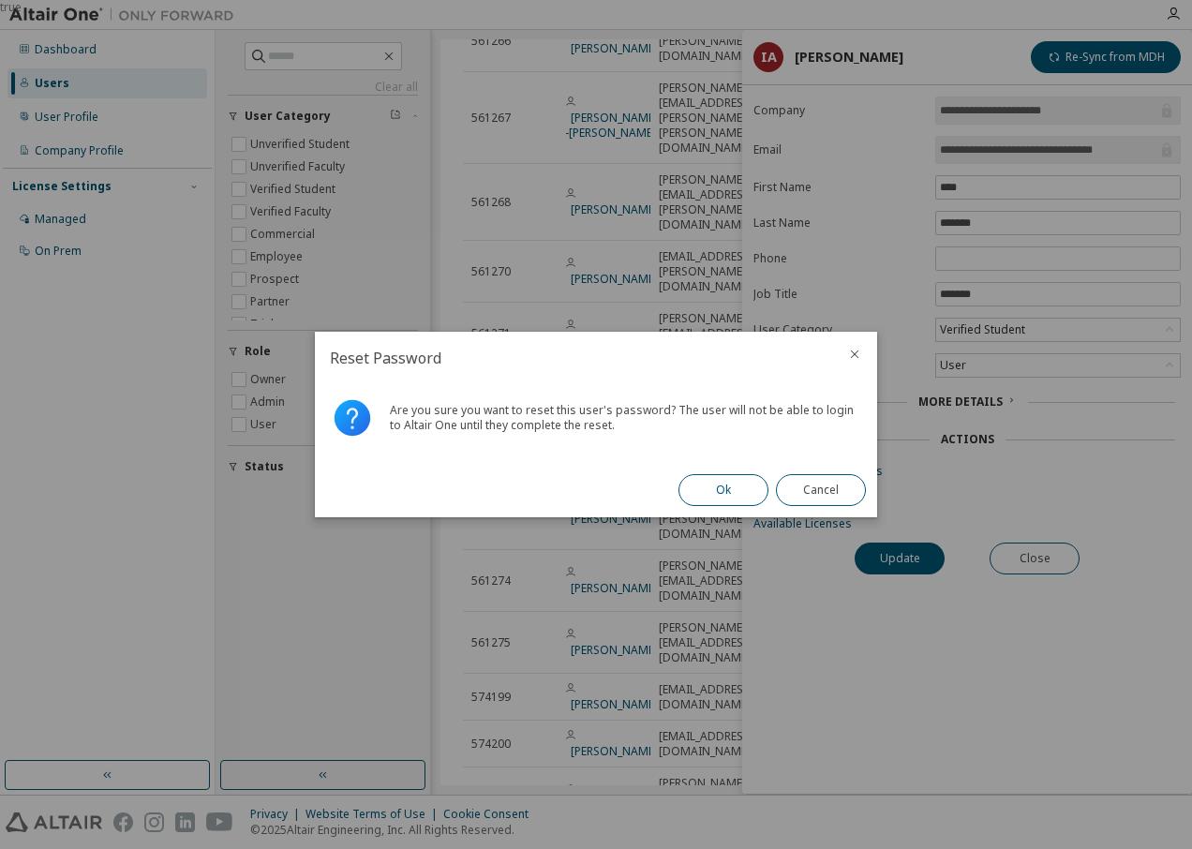
click at [717, 491] on button "Ok" at bounding box center [723, 490] width 90 height 32
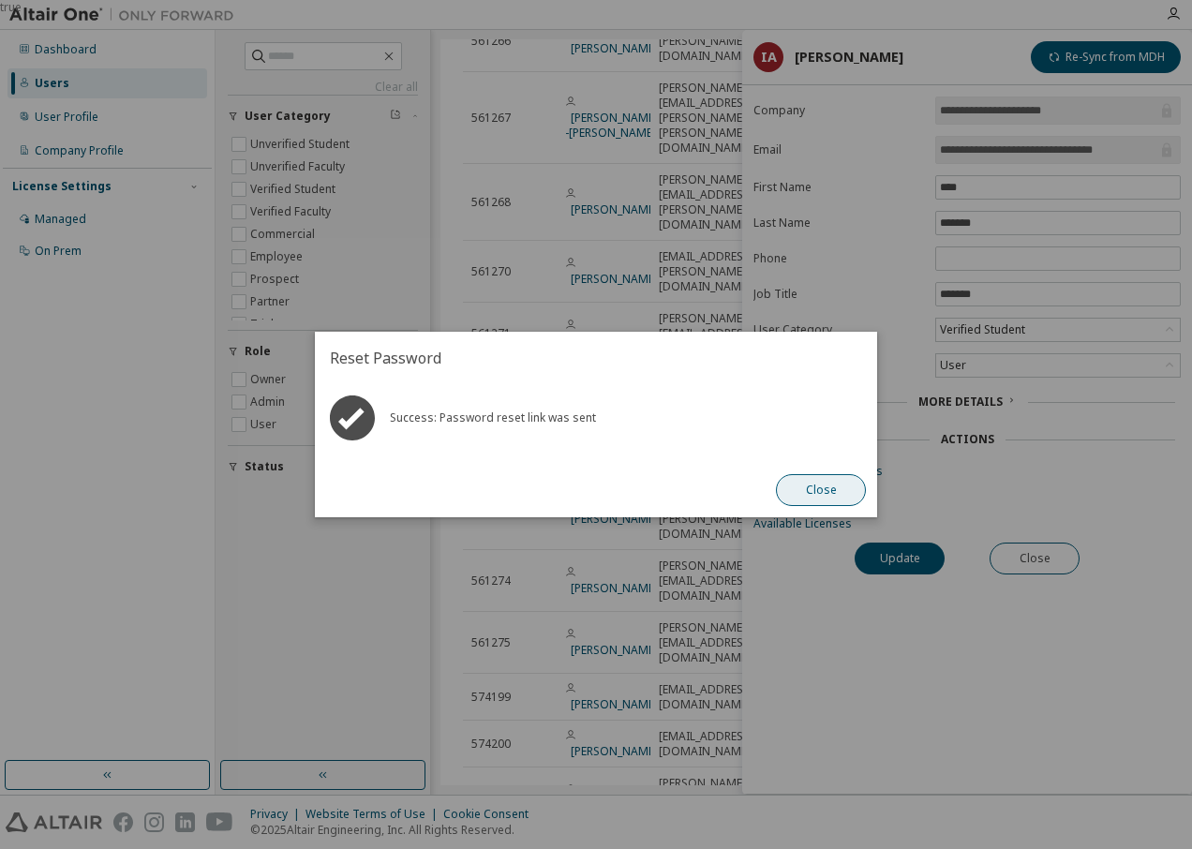
click at [822, 489] on button "Close" at bounding box center [821, 490] width 90 height 32
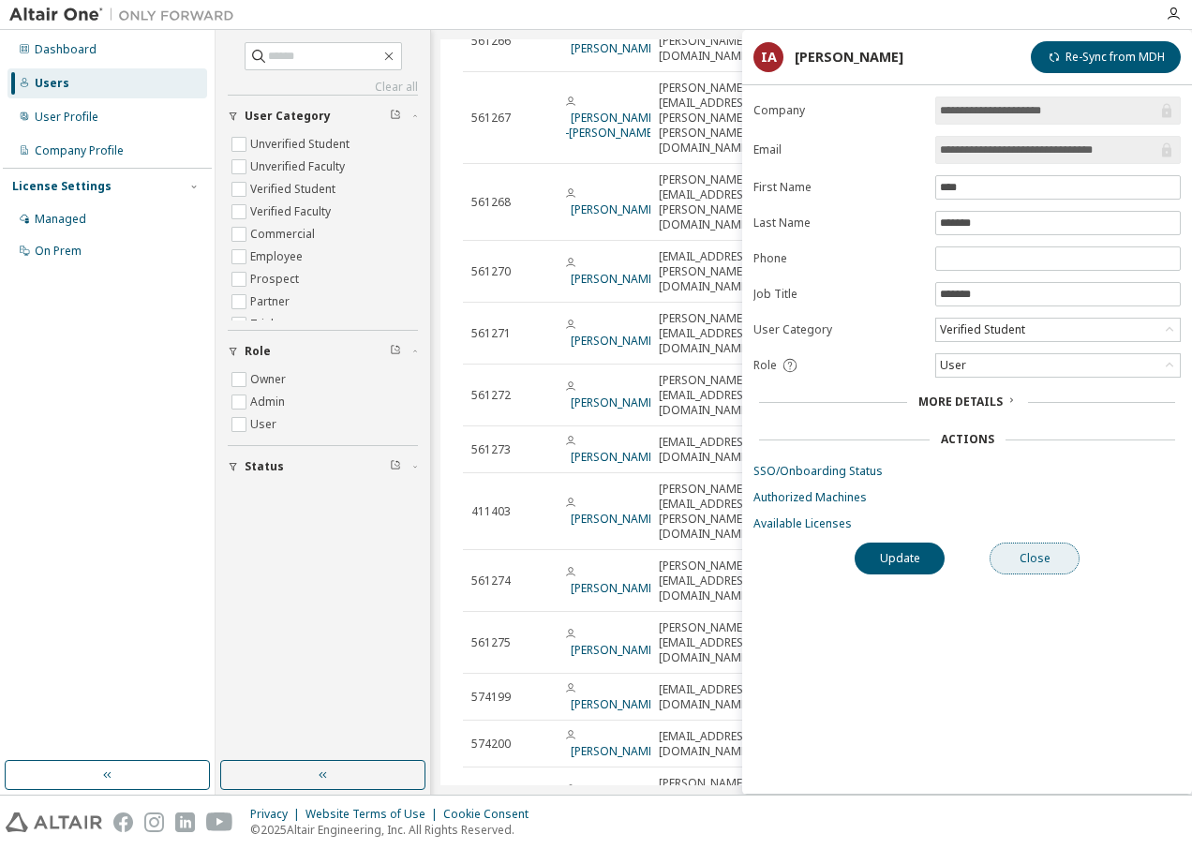
click at [1020, 559] on button "Close" at bounding box center [1034, 559] width 90 height 32
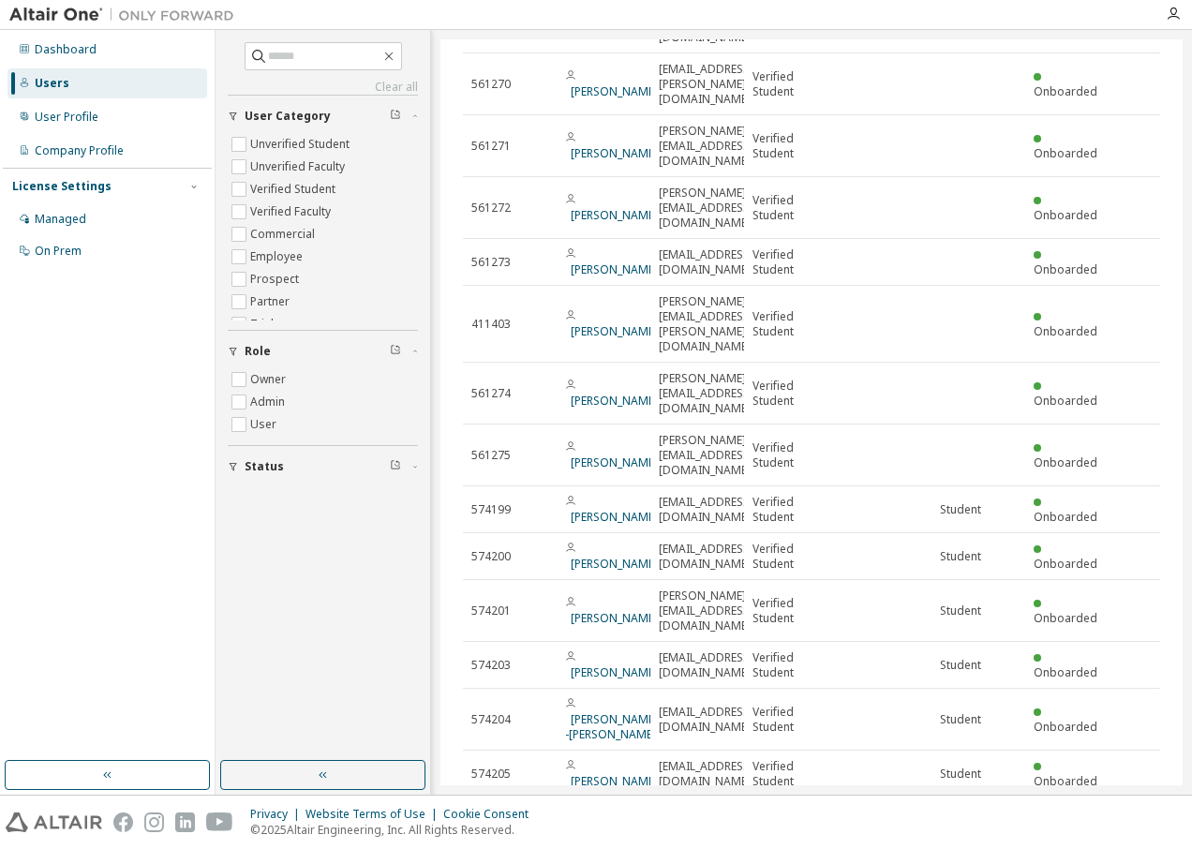
scroll to position [2061, 0]
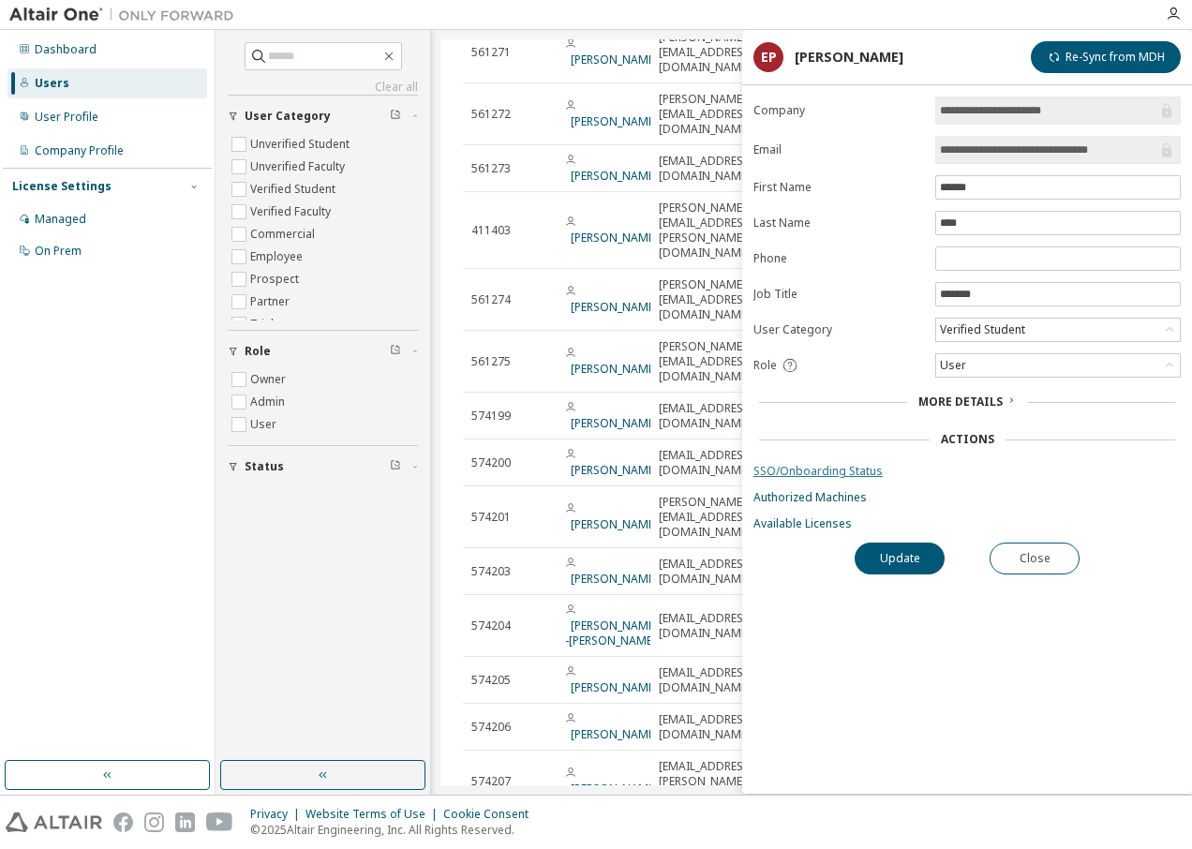
click at [813, 467] on link "SSO/Onboarding Status" at bounding box center [966, 471] width 427 height 15
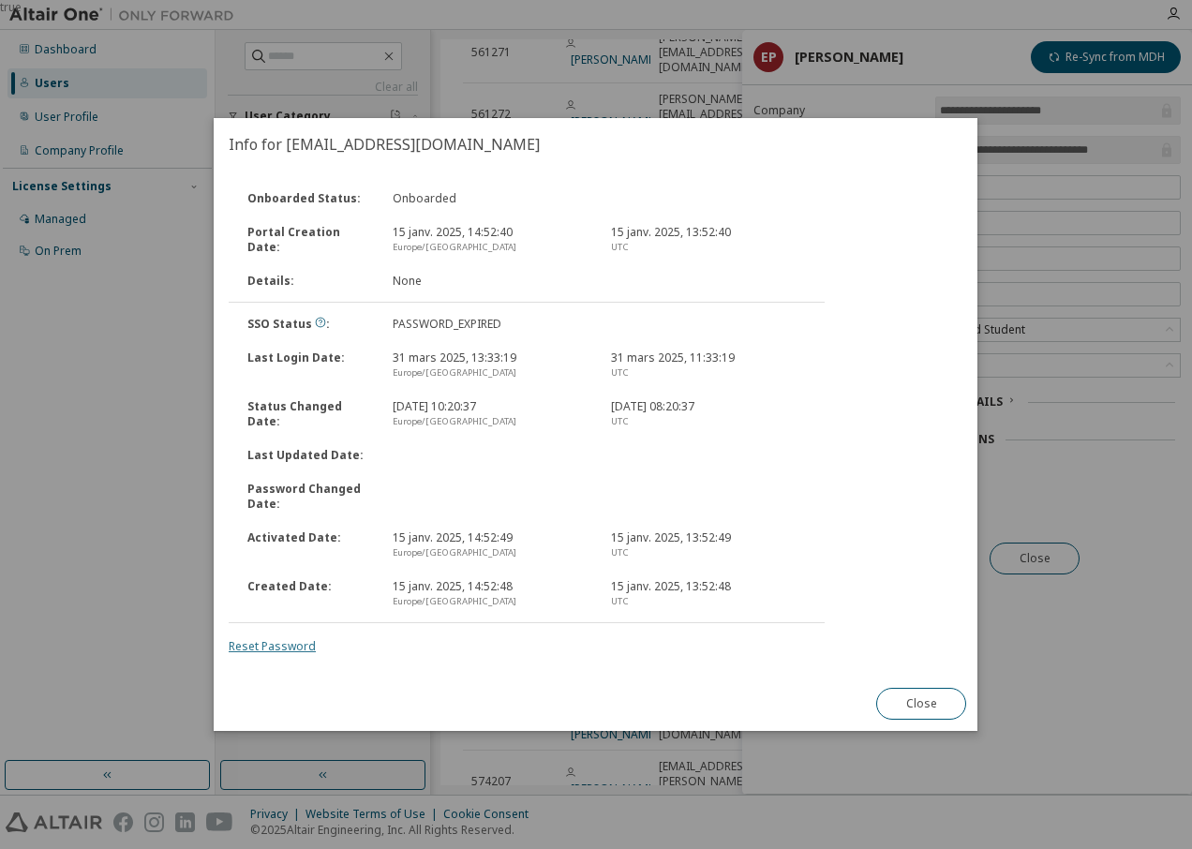
click at [289, 647] on link "Reset Password" at bounding box center [272, 646] width 87 height 16
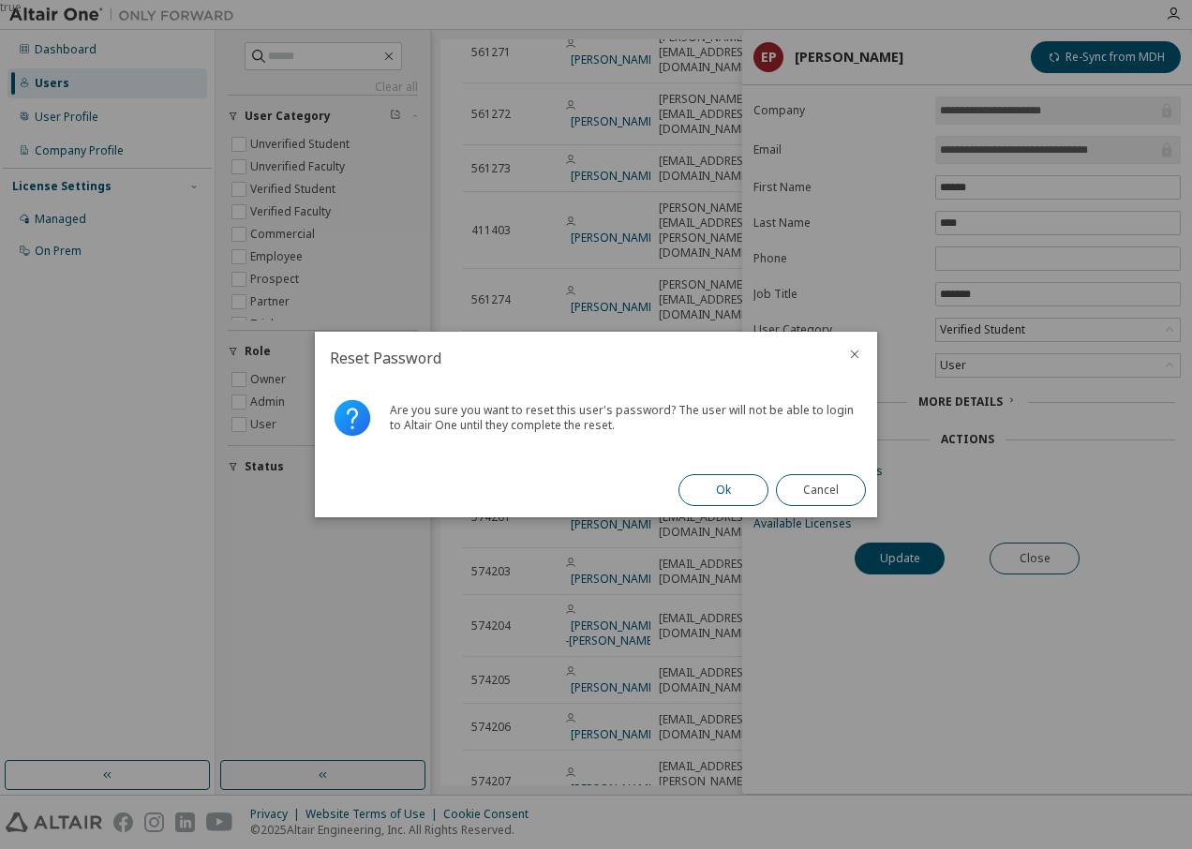
click at [718, 492] on button "Ok" at bounding box center [723, 490] width 90 height 32
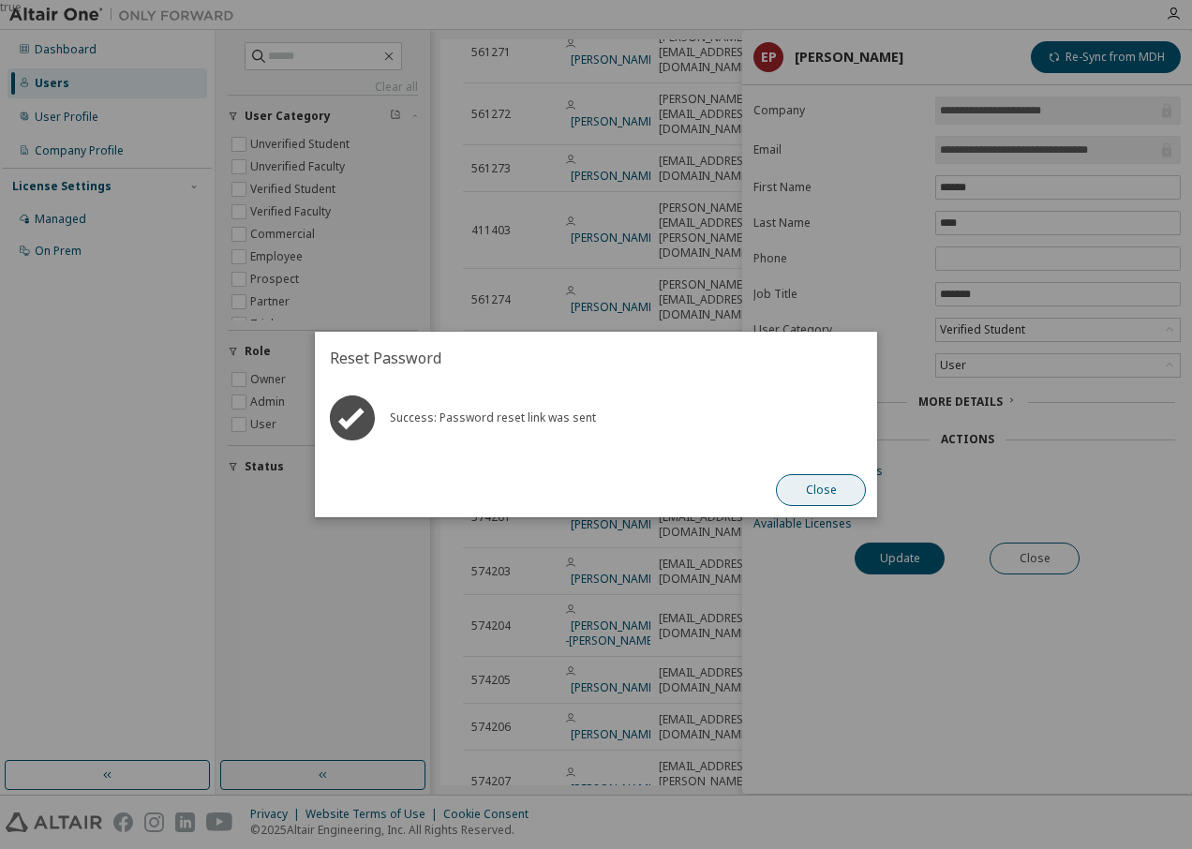
click at [815, 486] on button "Close" at bounding box center [821, 490] width 90 height 32
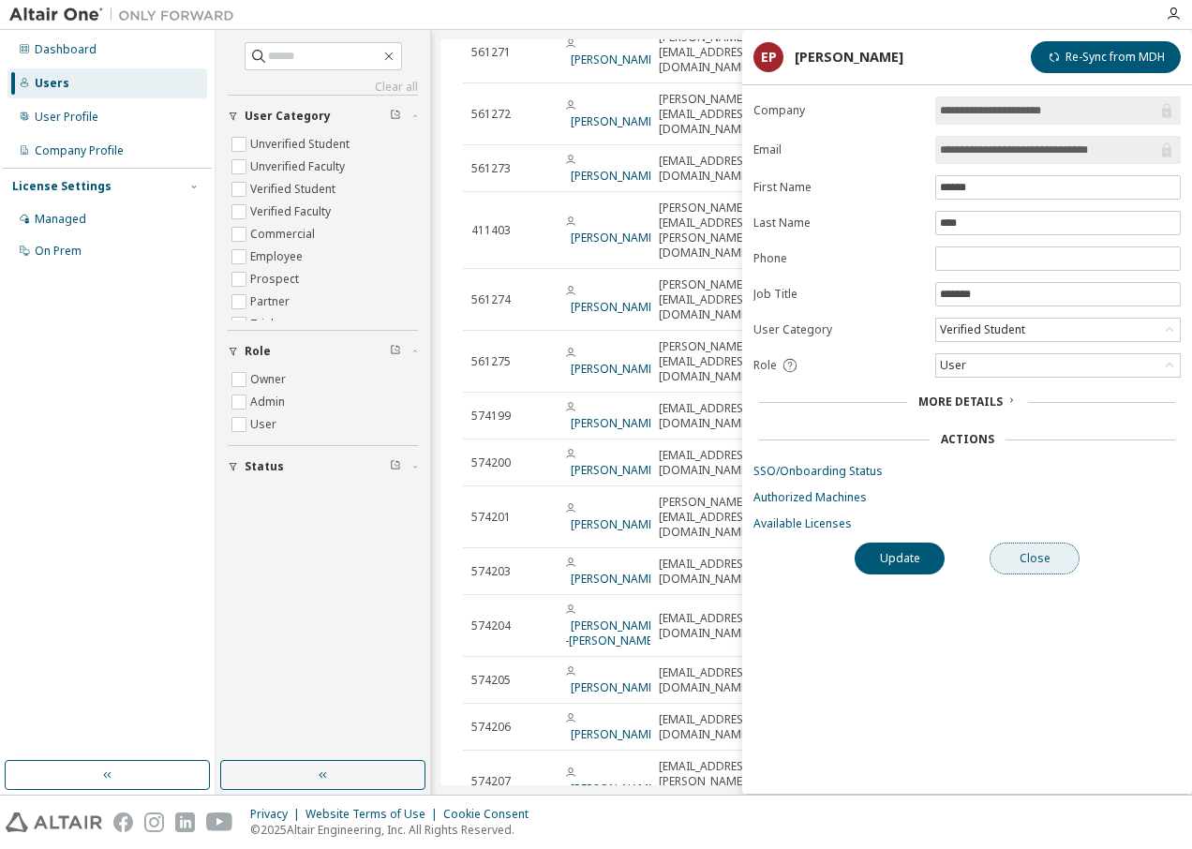
click at [1063, 562] on button "Close" at bounding box center [1034, 559] width 90 height 32
